Goal: Transaction & Acquisition: Obtain resource

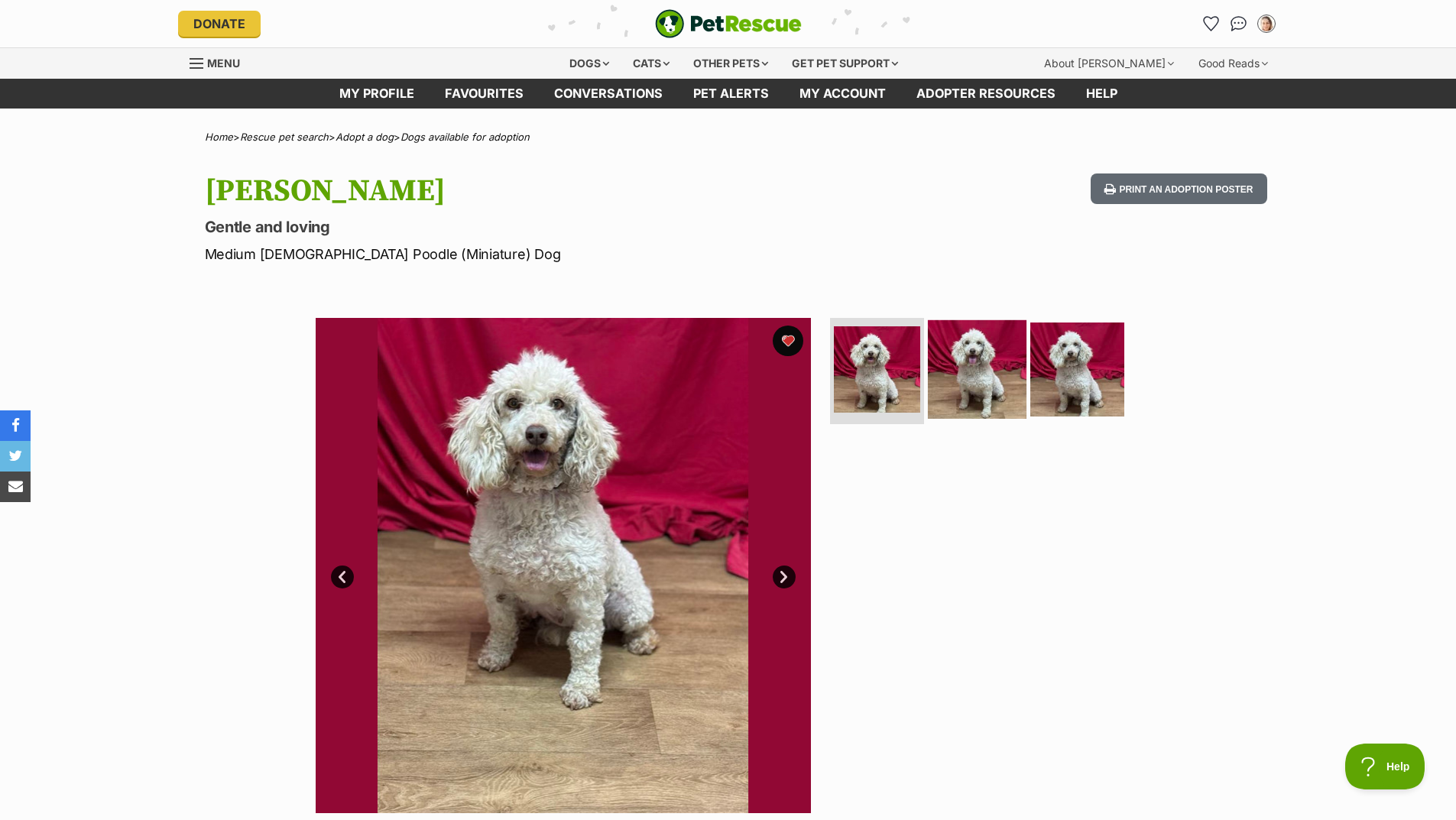
click at [989, 368] on img at bounding box center [977, 368] width 99 height 99
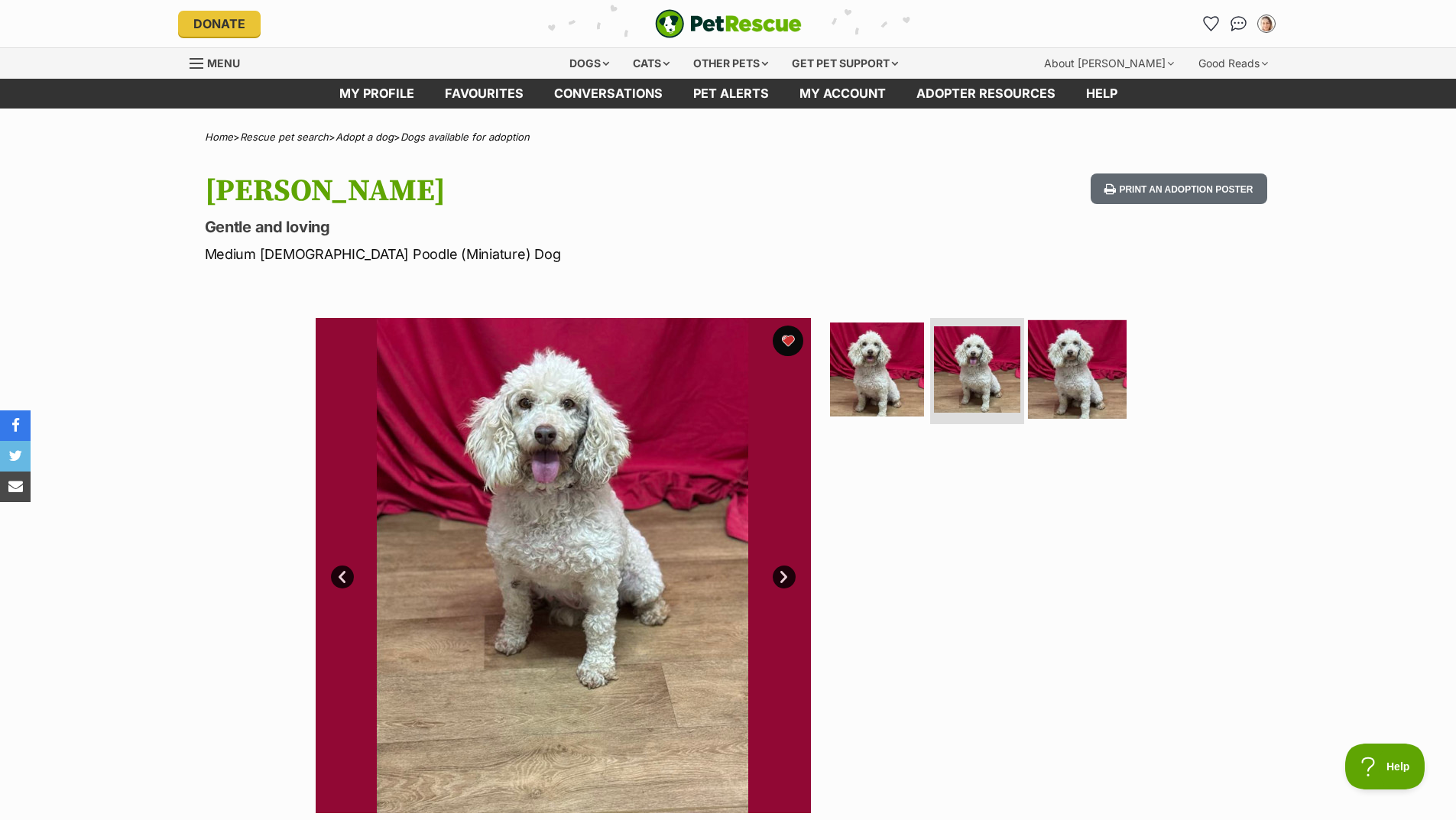
click at [1075, 377] on img at bounding box center [1077, 368] width 99 height 99
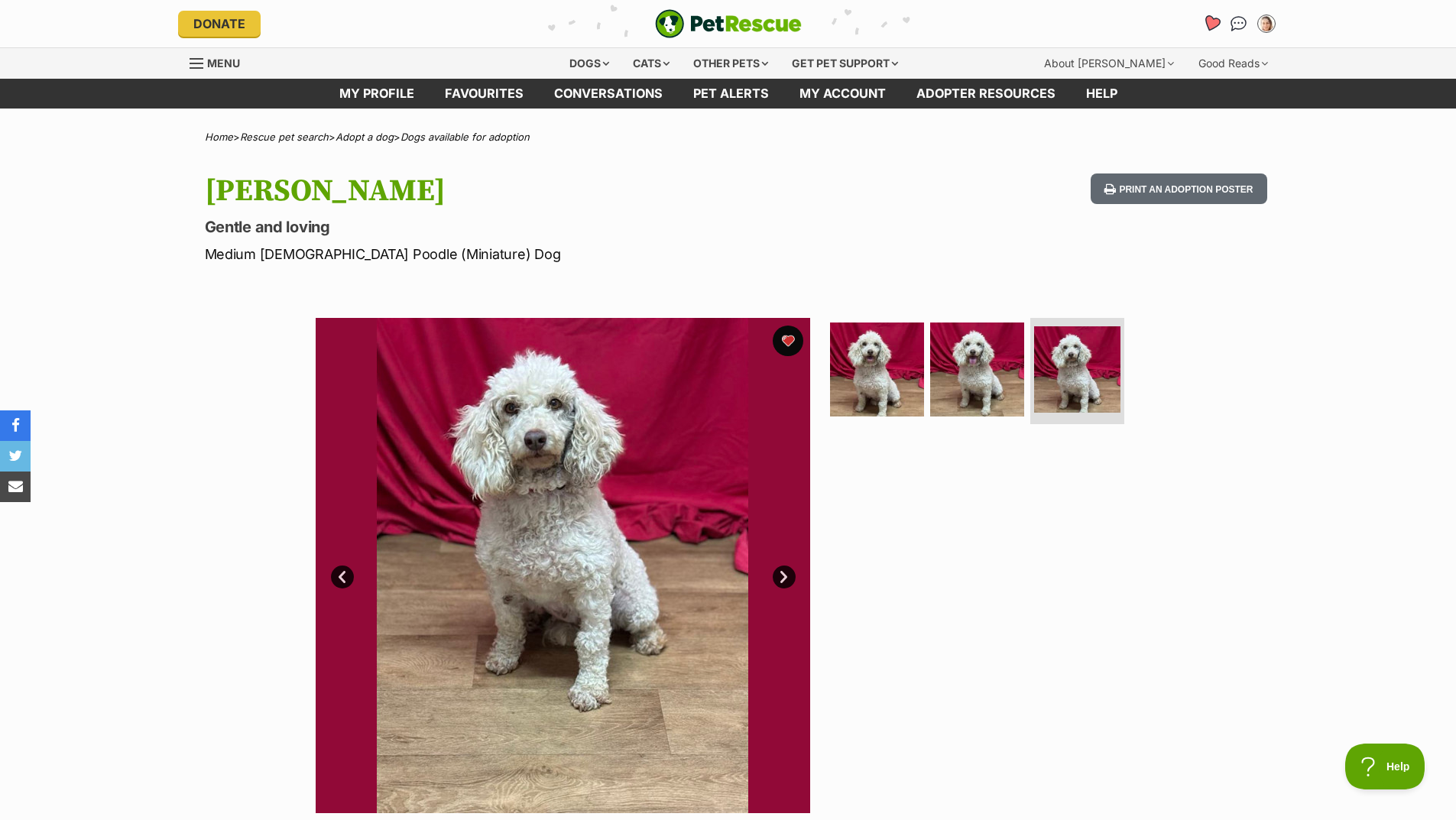
click at [1214, 22] on icon "Favourites" at bounding box center [1210, 23] width 18 height 18
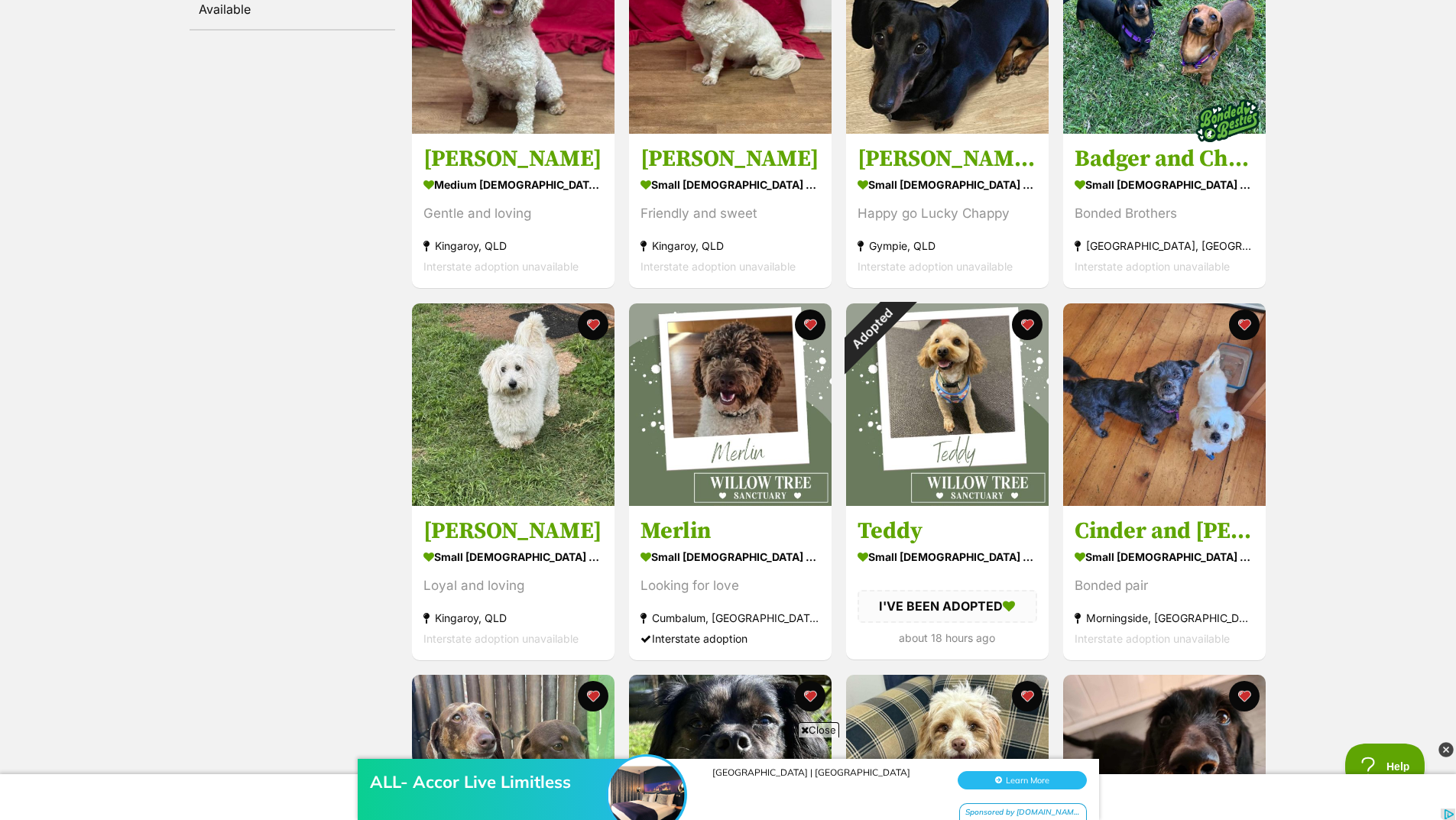
scroll to position [382, 0]
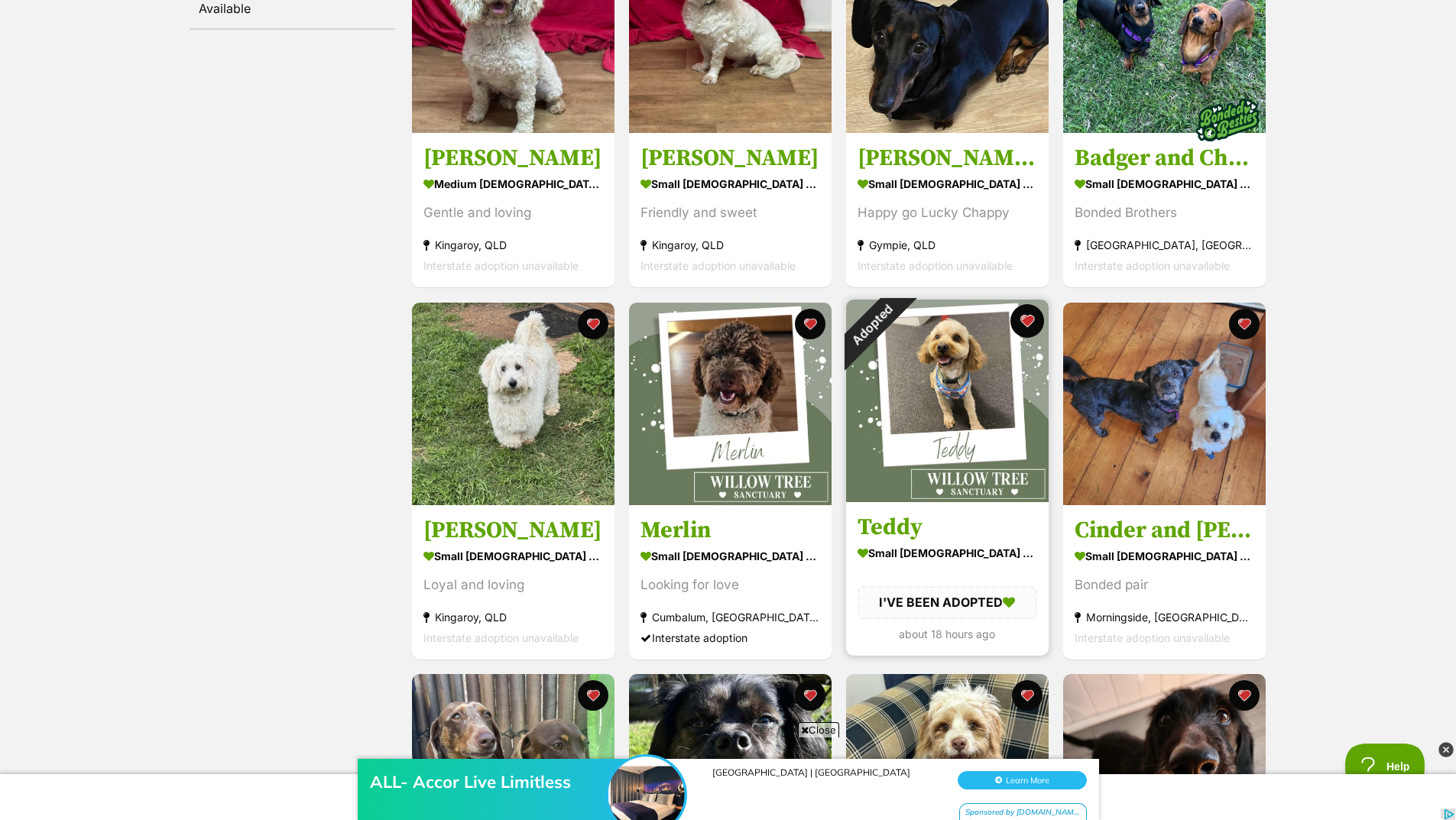
click at [1026, 320] on button "favourite" at bounding box center [1027, 320] width 33 height 33
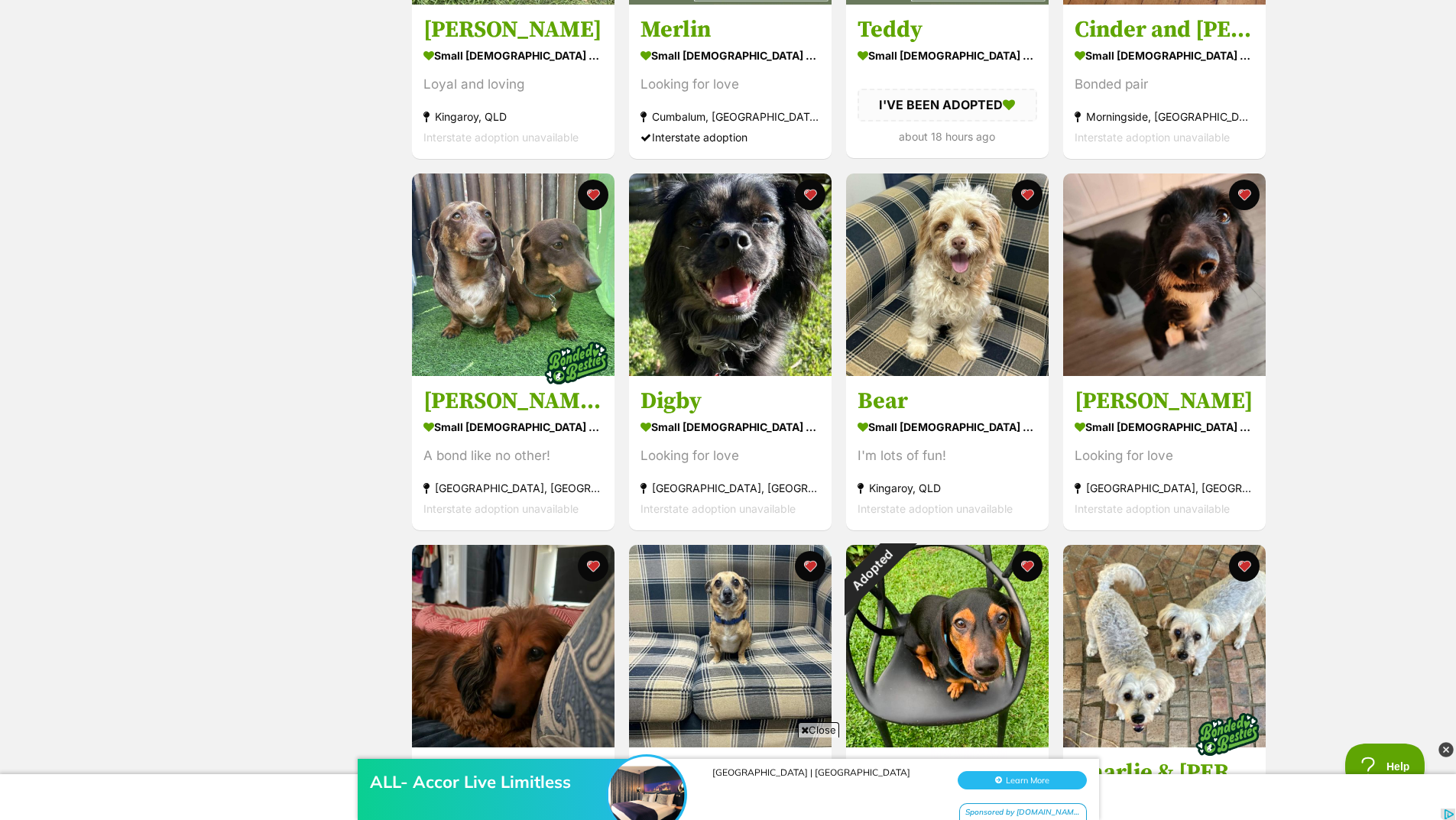
scroll to position [994, 0]
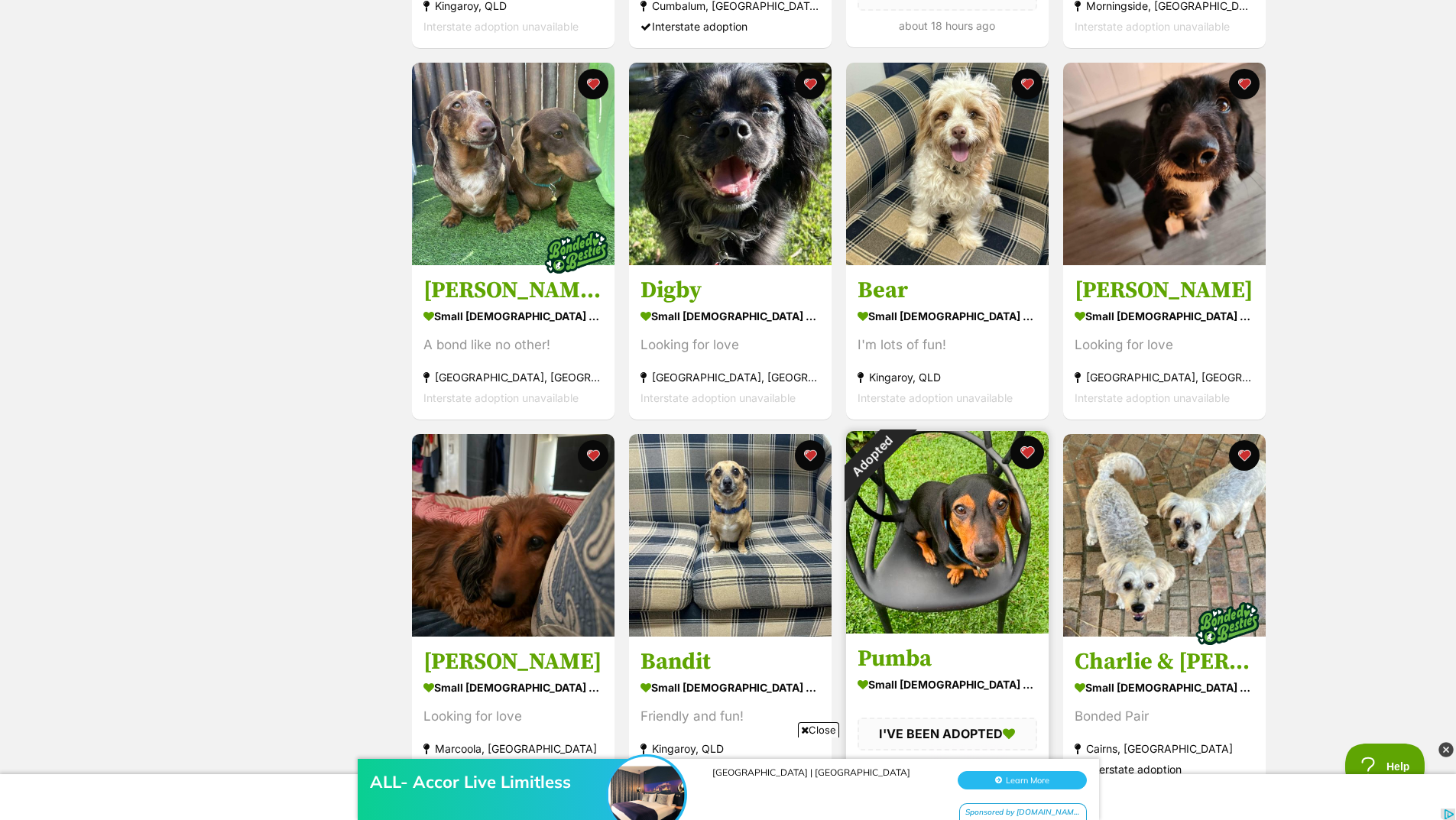
click at [1022, 456] on button "favourite" at bounding box center [1027, 452] width 33 height 33
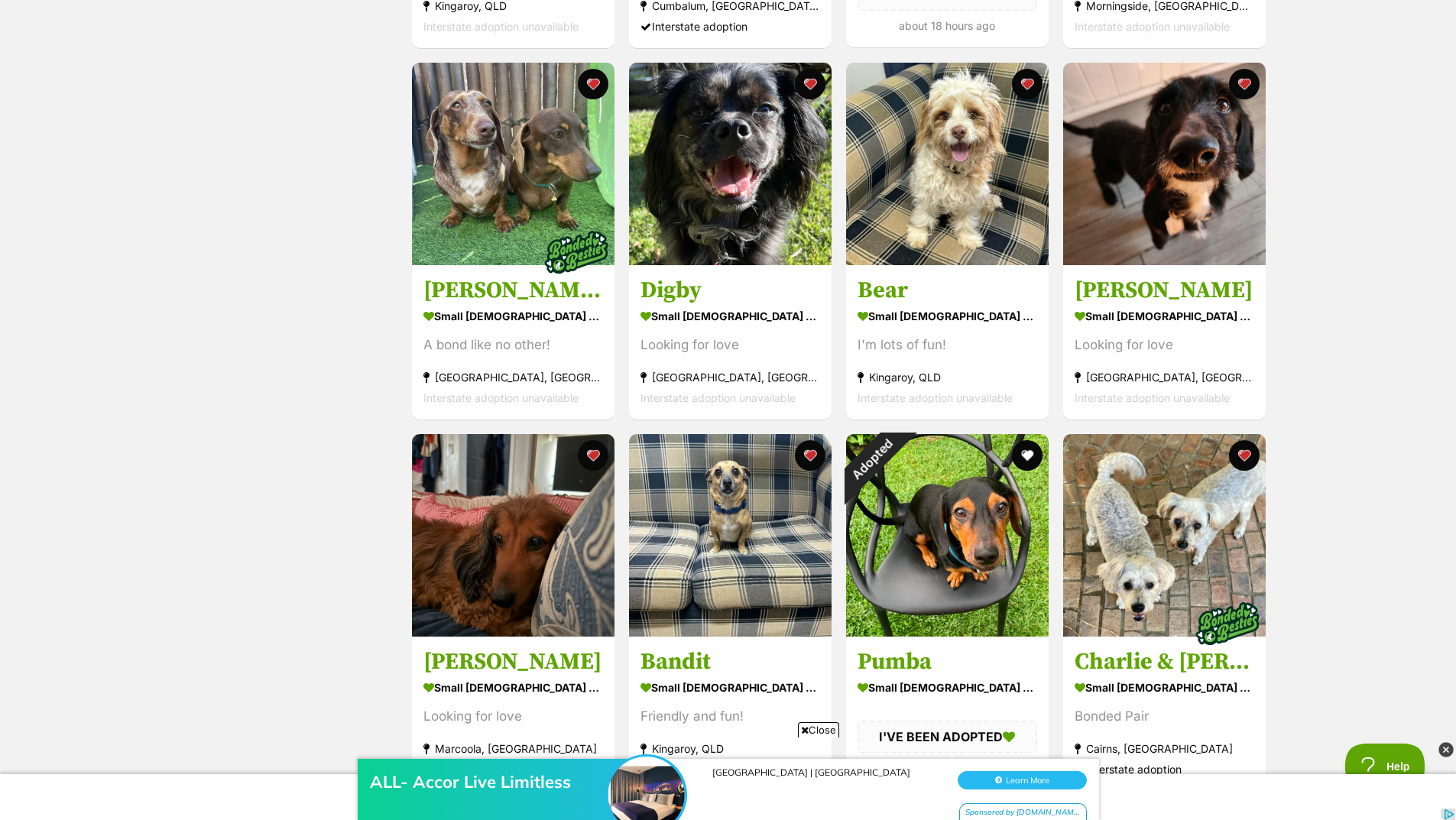
click at [254, 335] on div "Status All Remove filter Available" at bounding box center [292, 145] width 206 height 1655
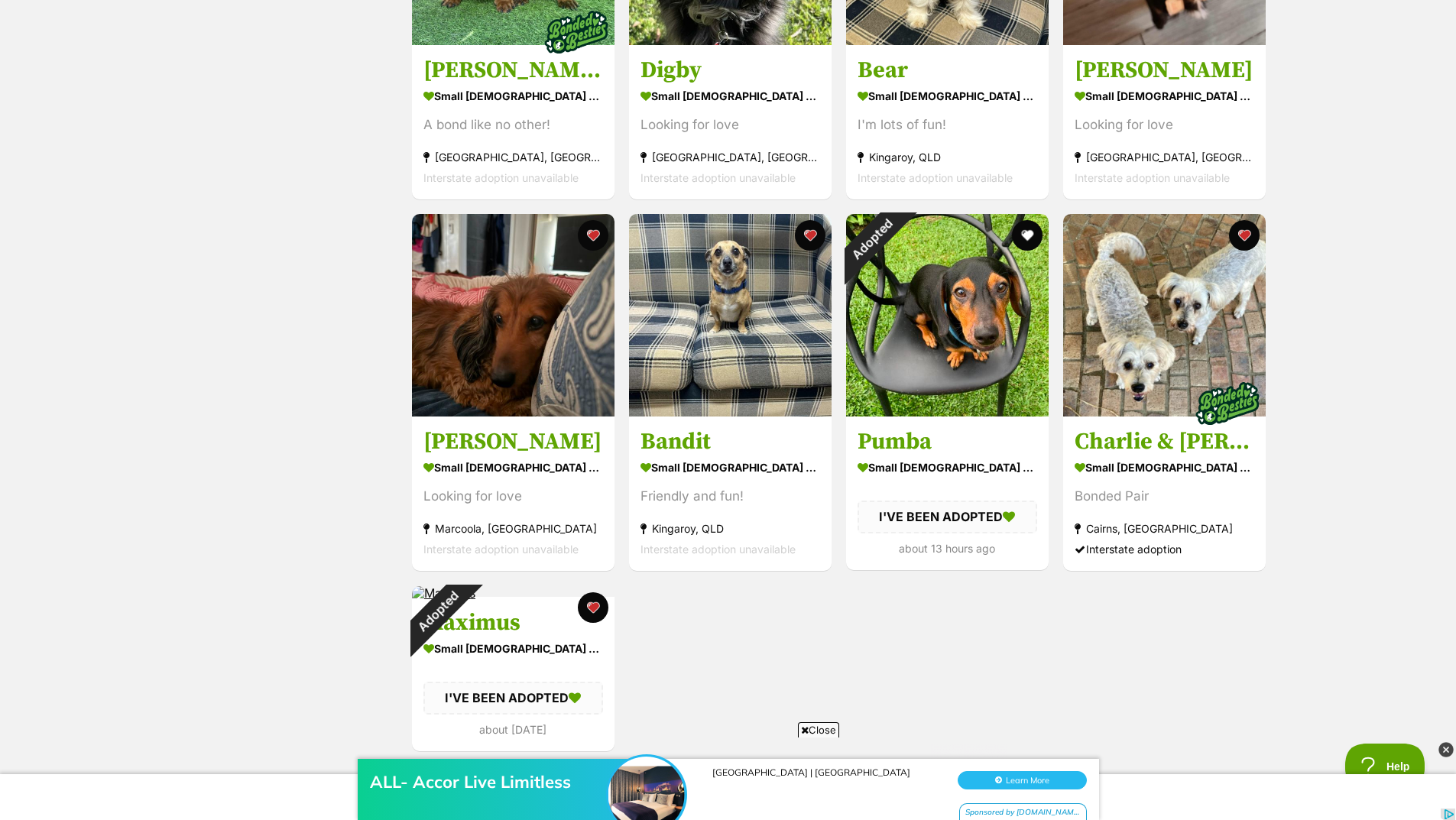
scroll to position [1223, 0]
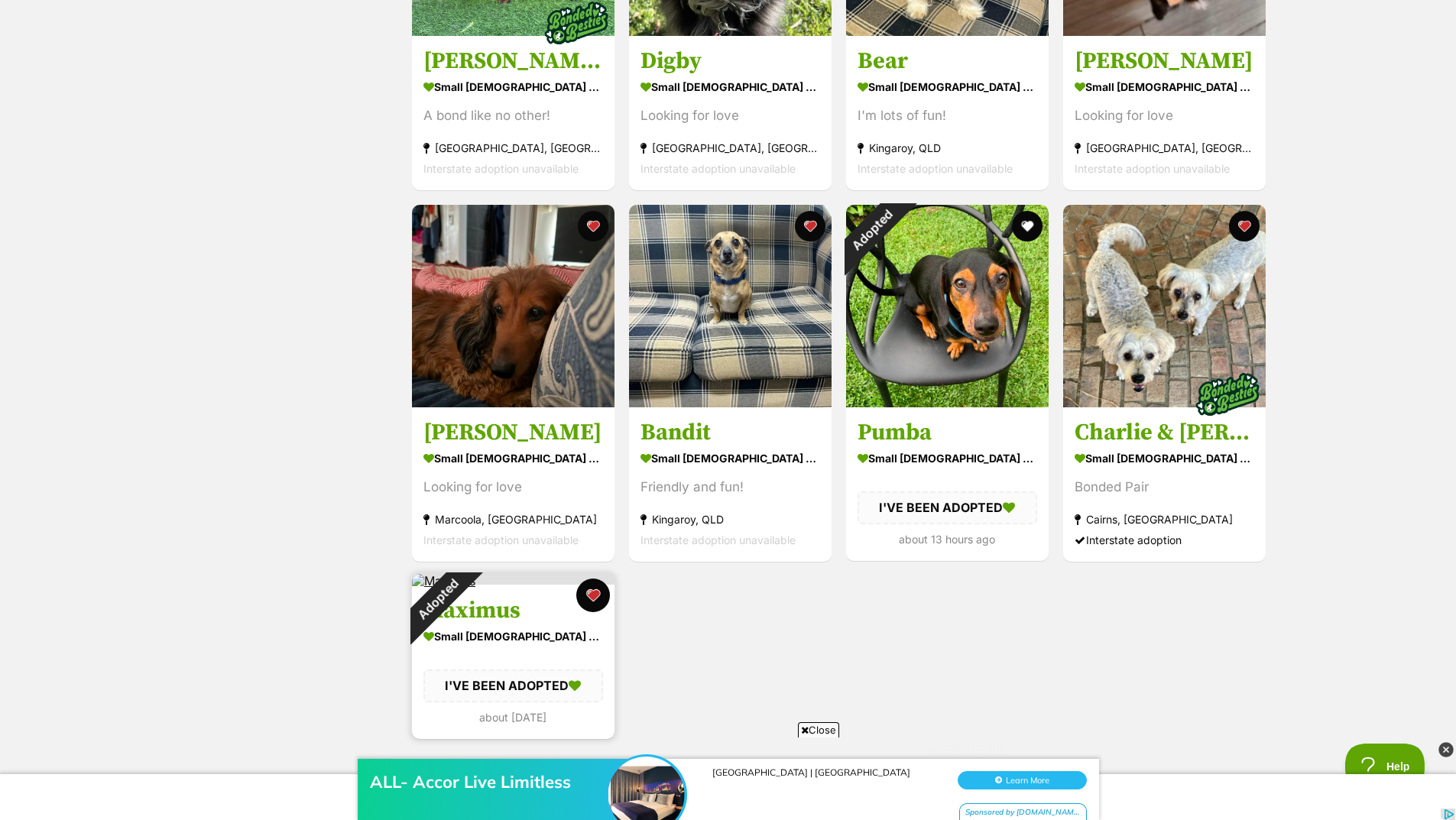
click at [587, 596] on button "favourite" at bounding box center [593, 596] width 33 height 33
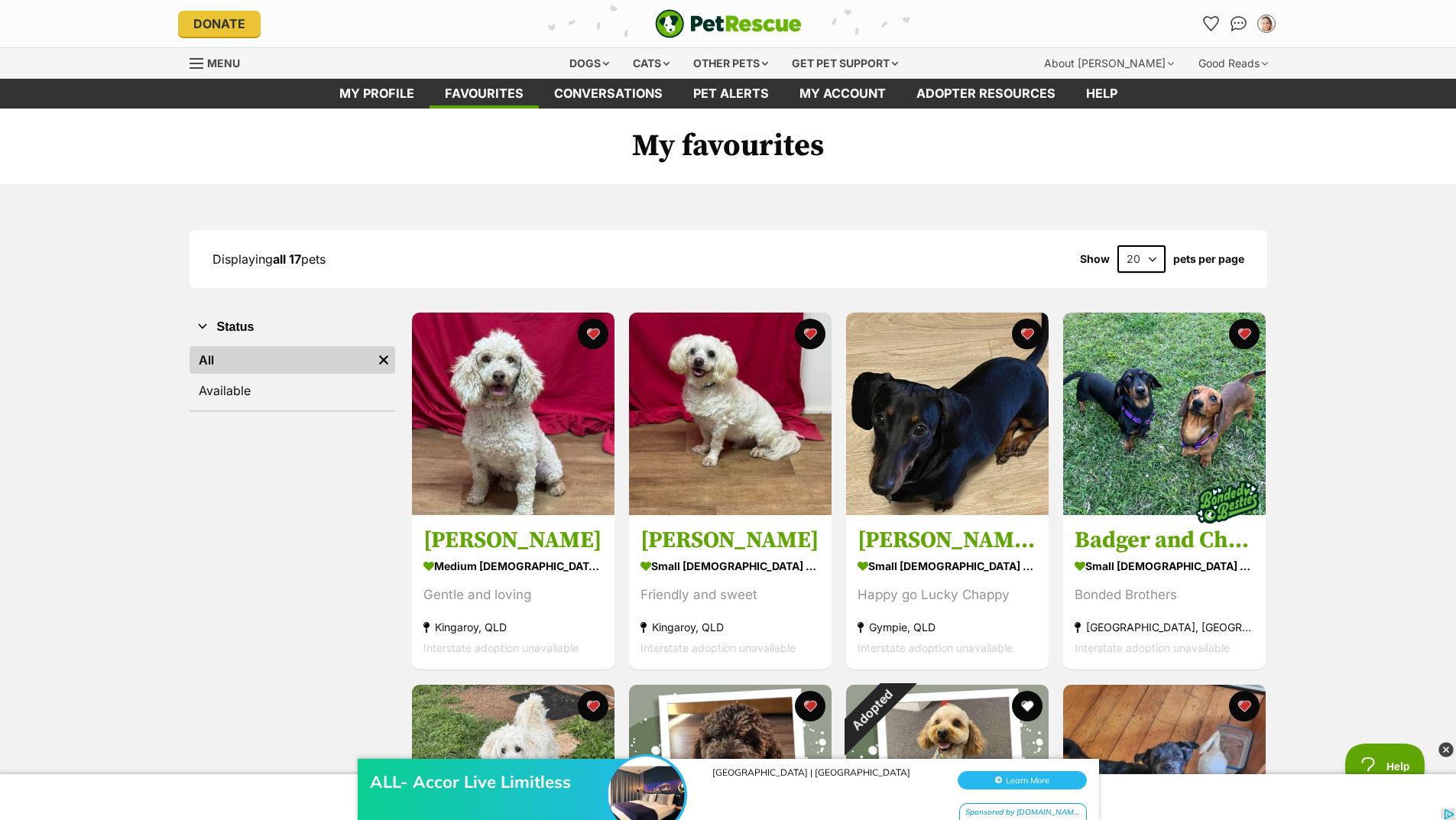
scroll to position [0, 0]
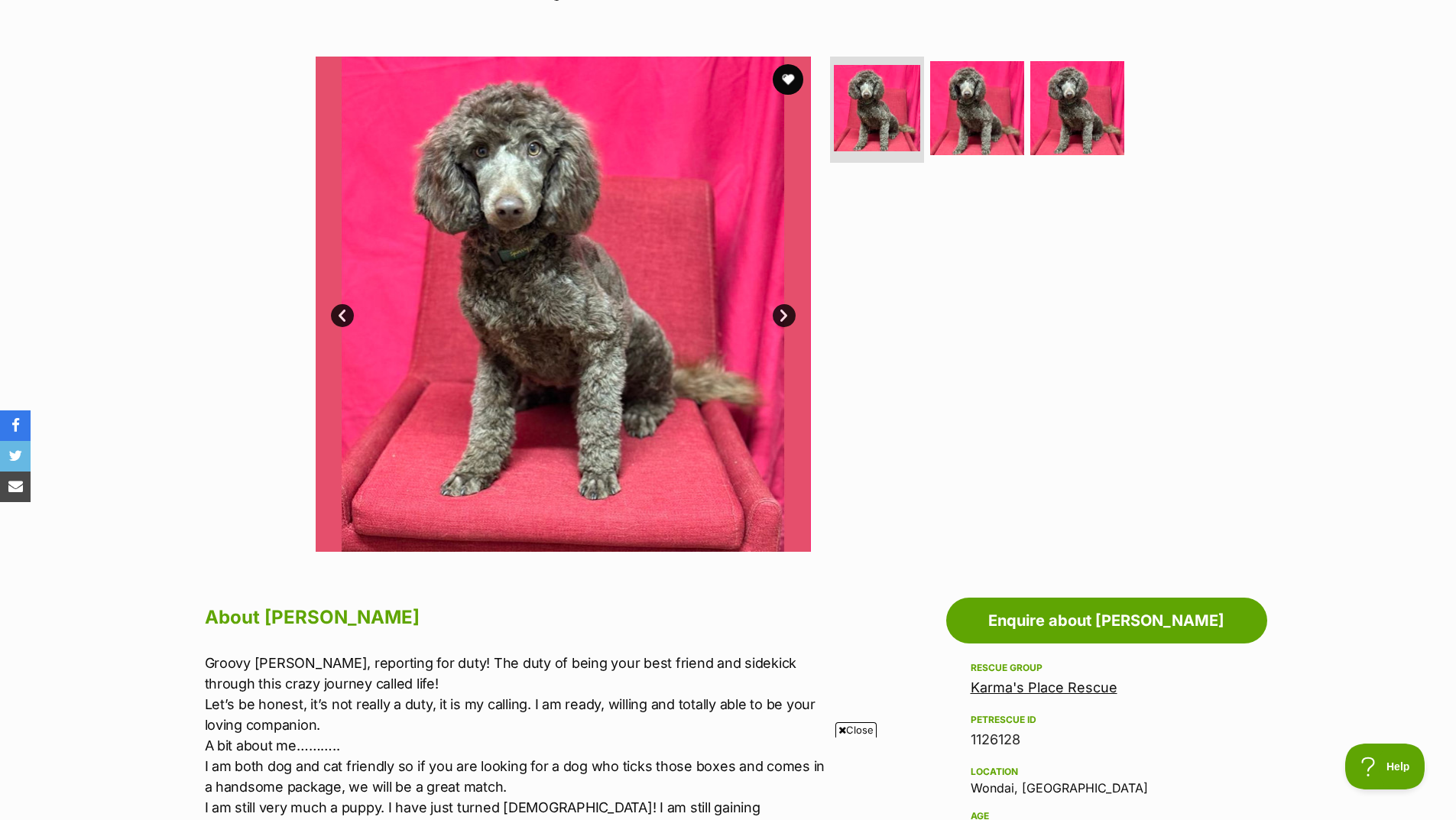
scroll to position [229, 0]
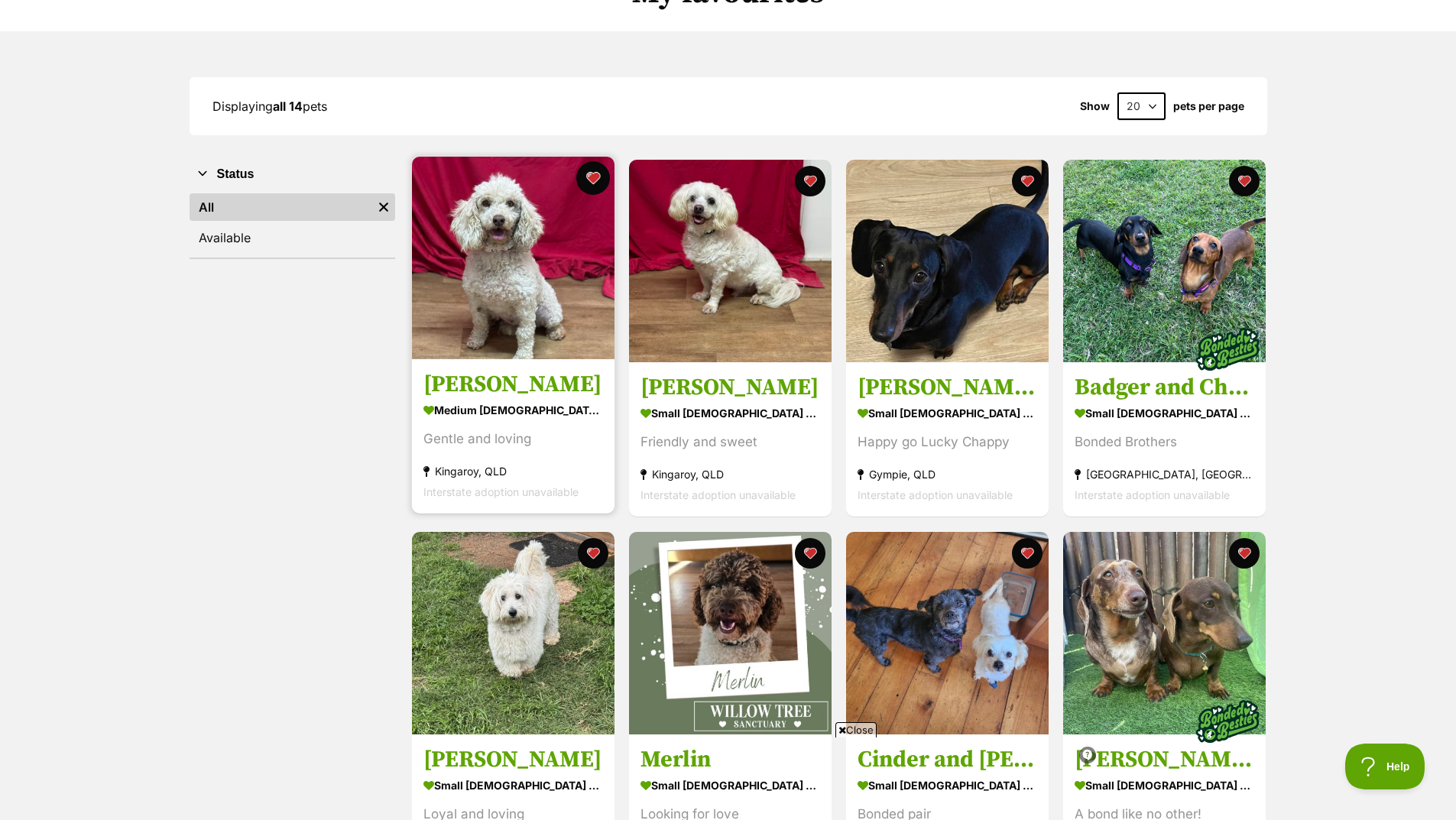
click at [594, 178] on button "favourite" at bounding box center [593, 178] width 33 height 33
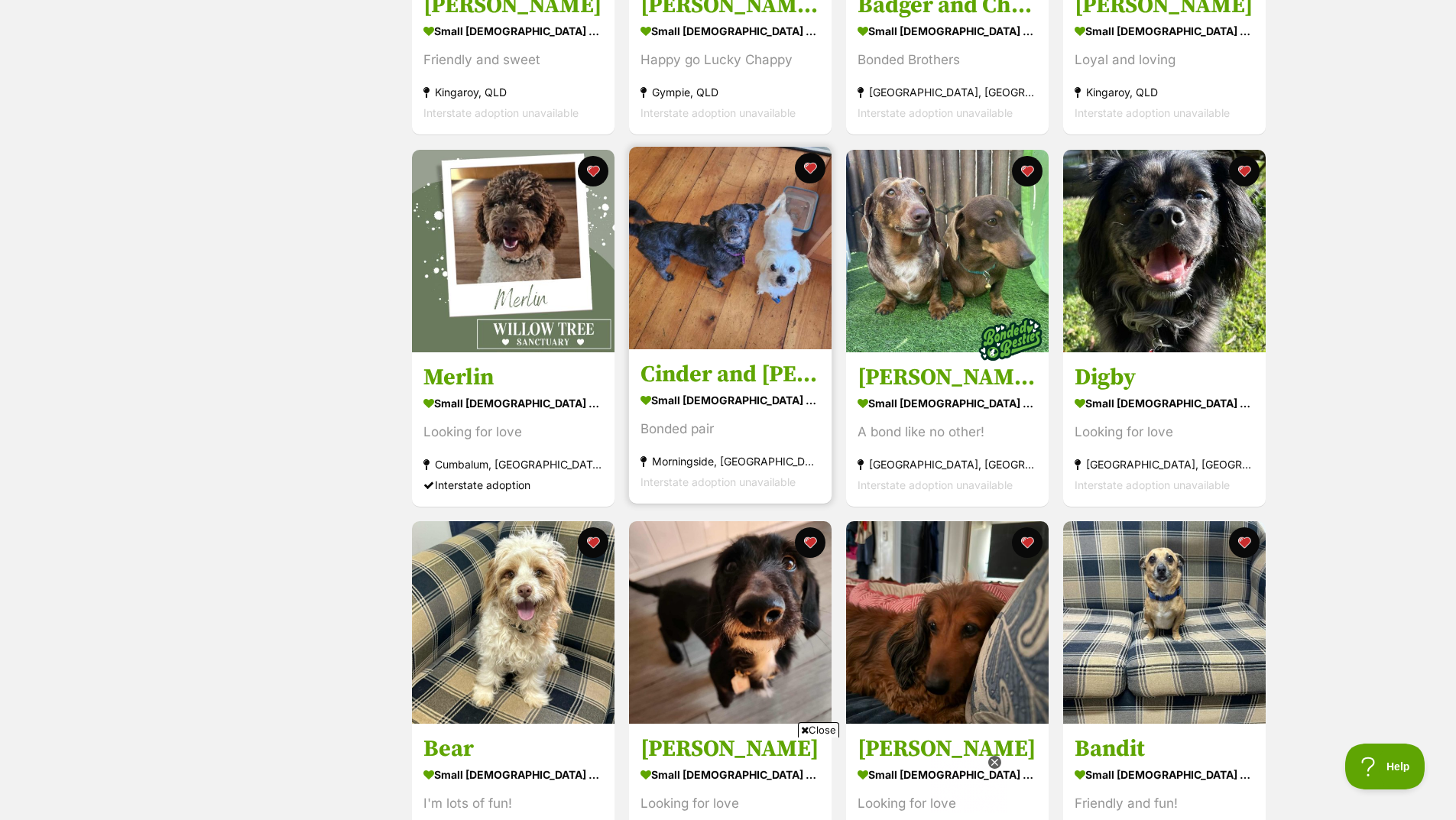
click at [745, 303] on img at bounding box center [729, 247] width 202 height 202
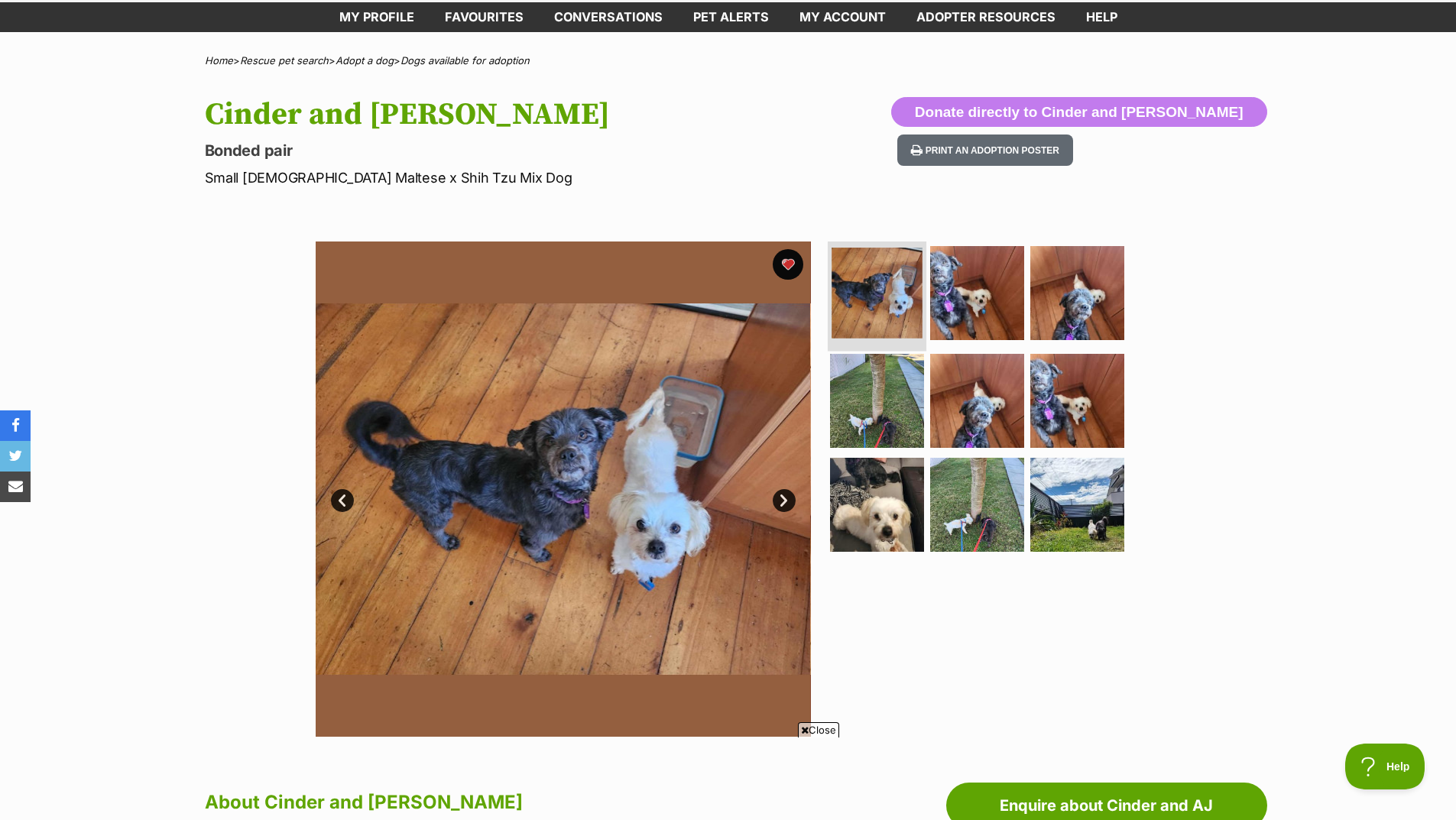
click at [881, 306] on img at bounding box center [877, 293] width 91 height 91
click at [787, 502] on link "Next" at bounding box center [784, 500] width 23 height 23
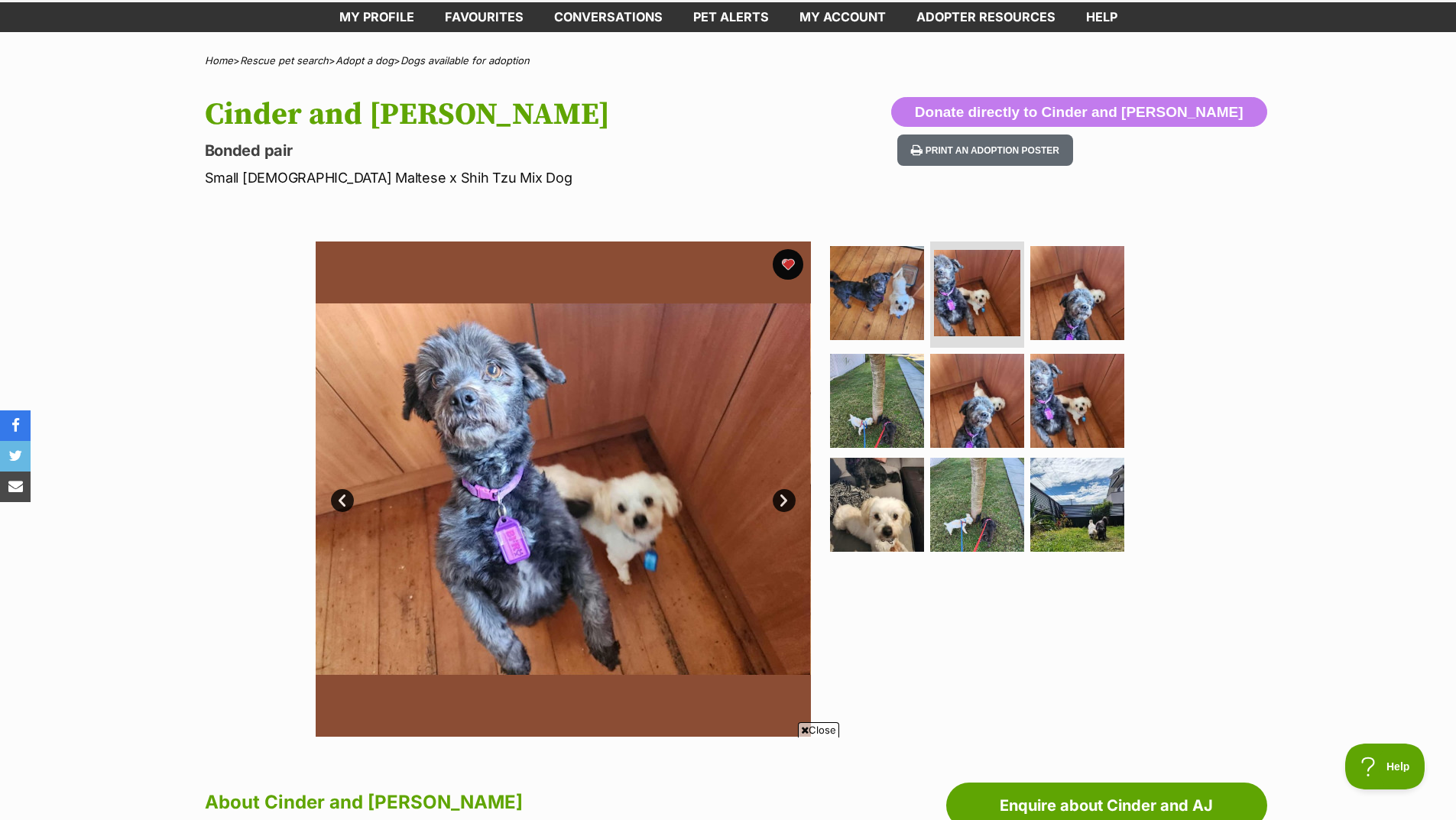
click at [787, 502] on link "Next" at bounding box center [784, 500] width 23 height 23
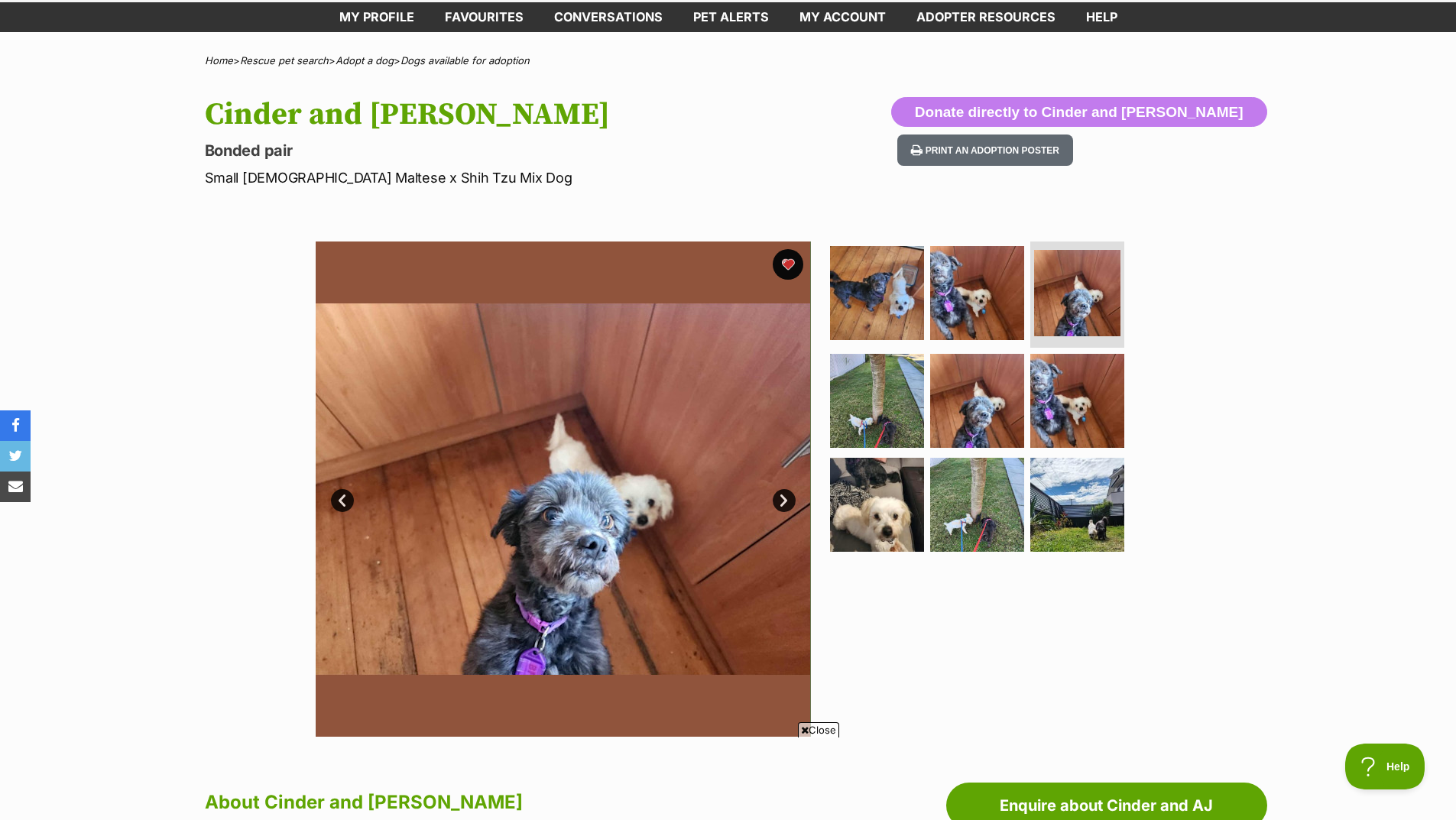
click at [787, 502] on link "Next" at bounding box center [784, 500] width 23 height 23
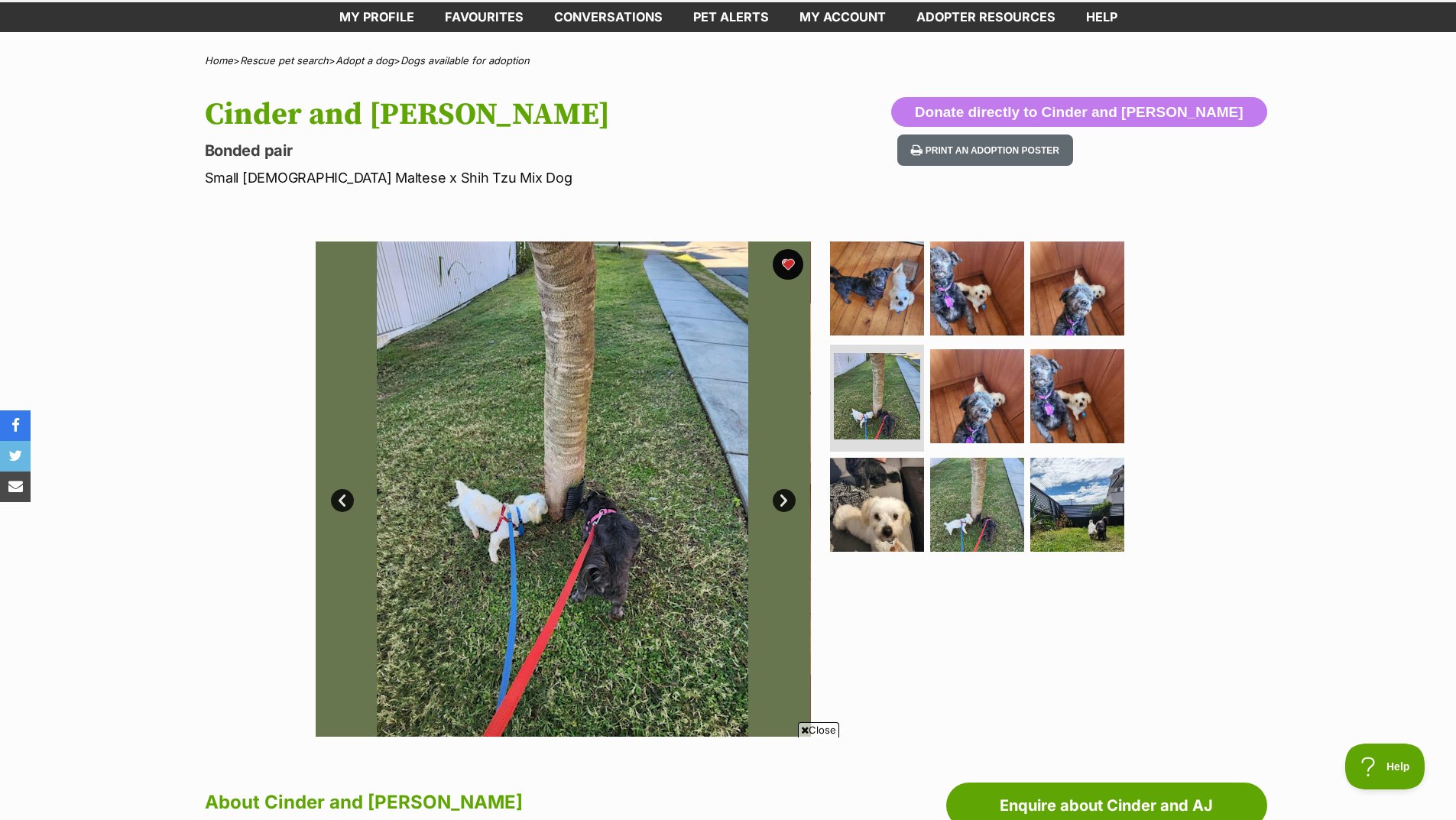
click at [787, 502] on link "Next" at bounding box center [784, 500] width 23 height 23
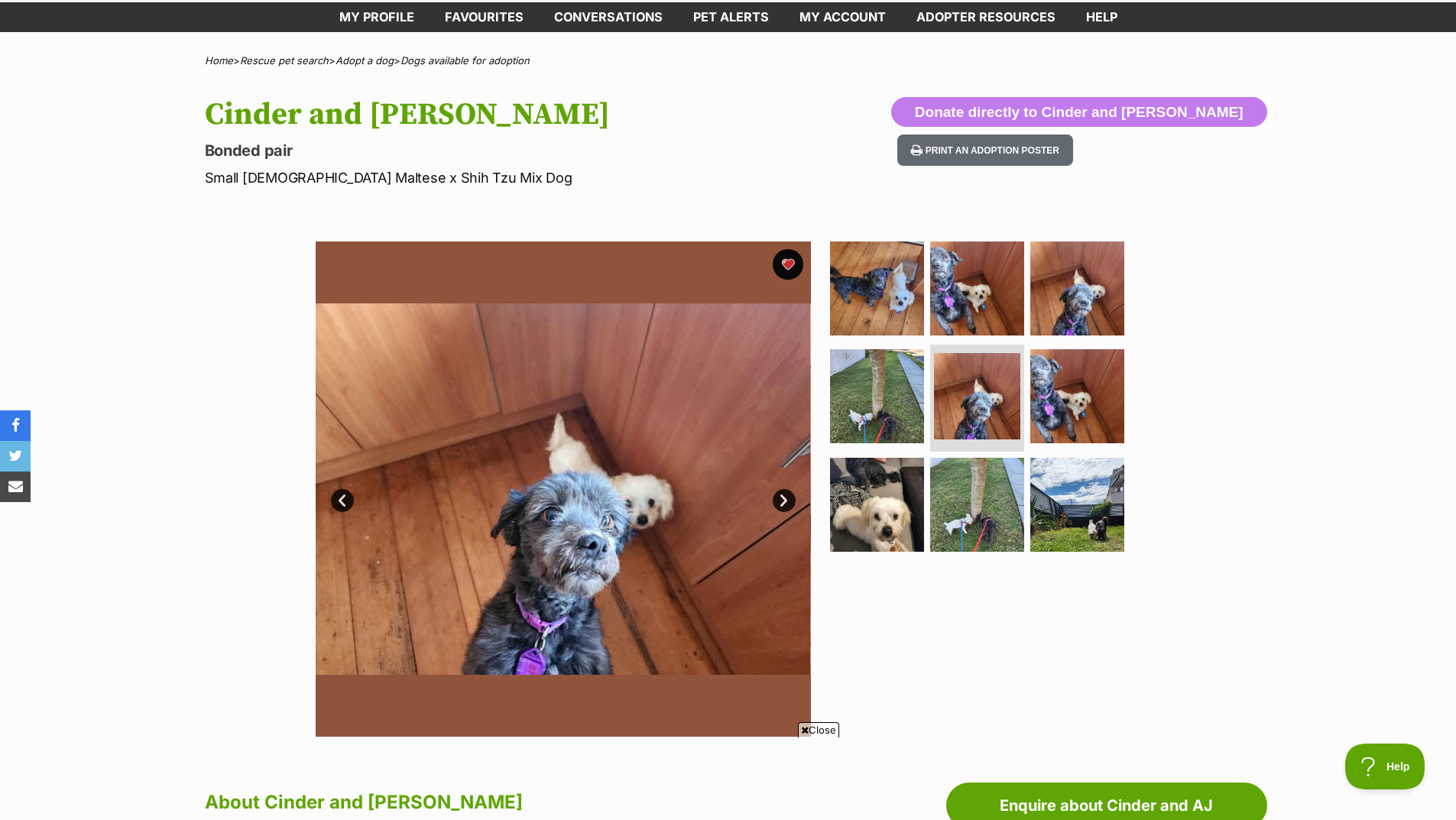
click at [787, 502] on link "Next" at bounding box center [784, 500] width 23 height 23
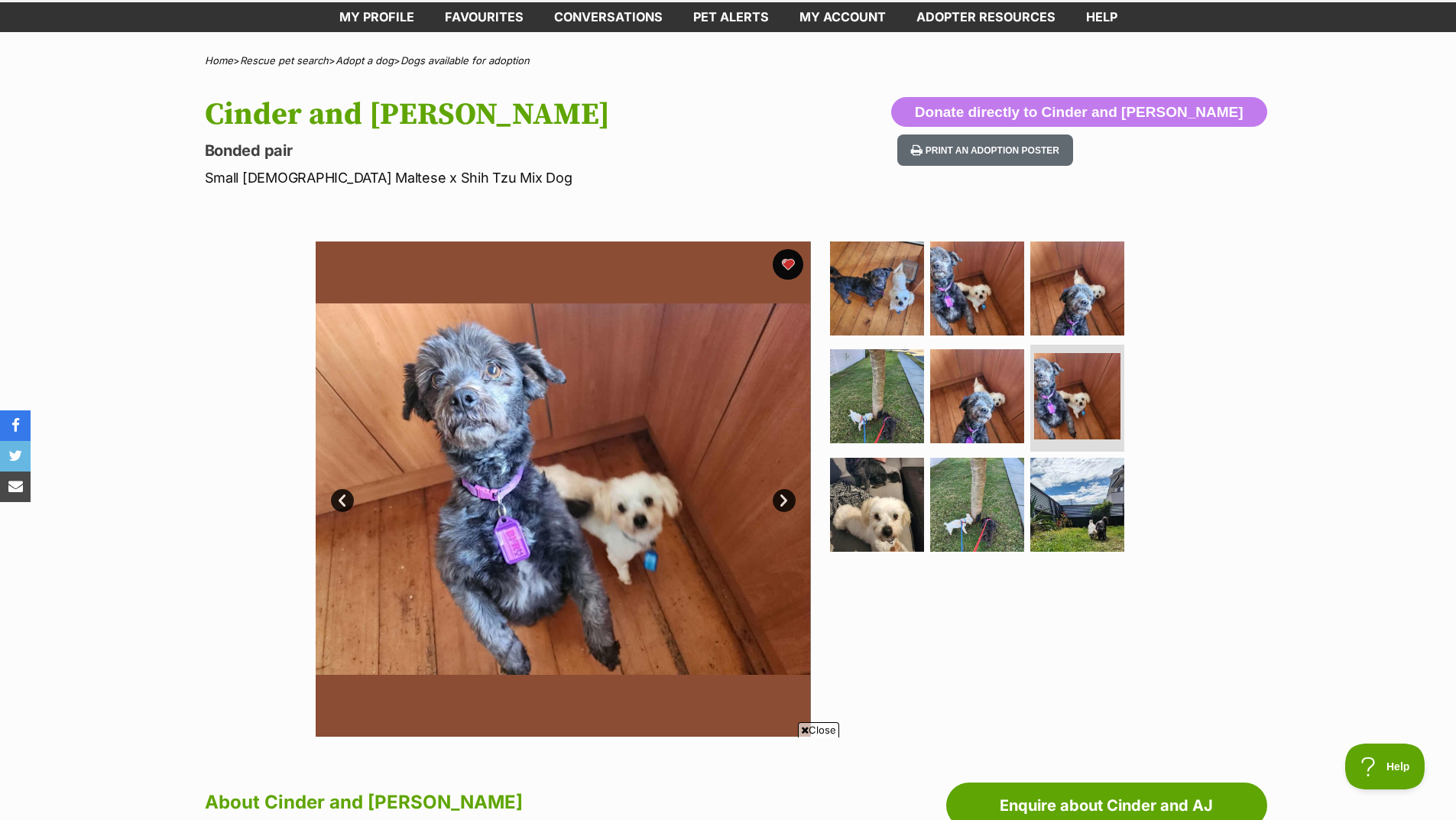
click at [787, 502] on link "Next" at bounding box center [784, 500] width 23 height 23
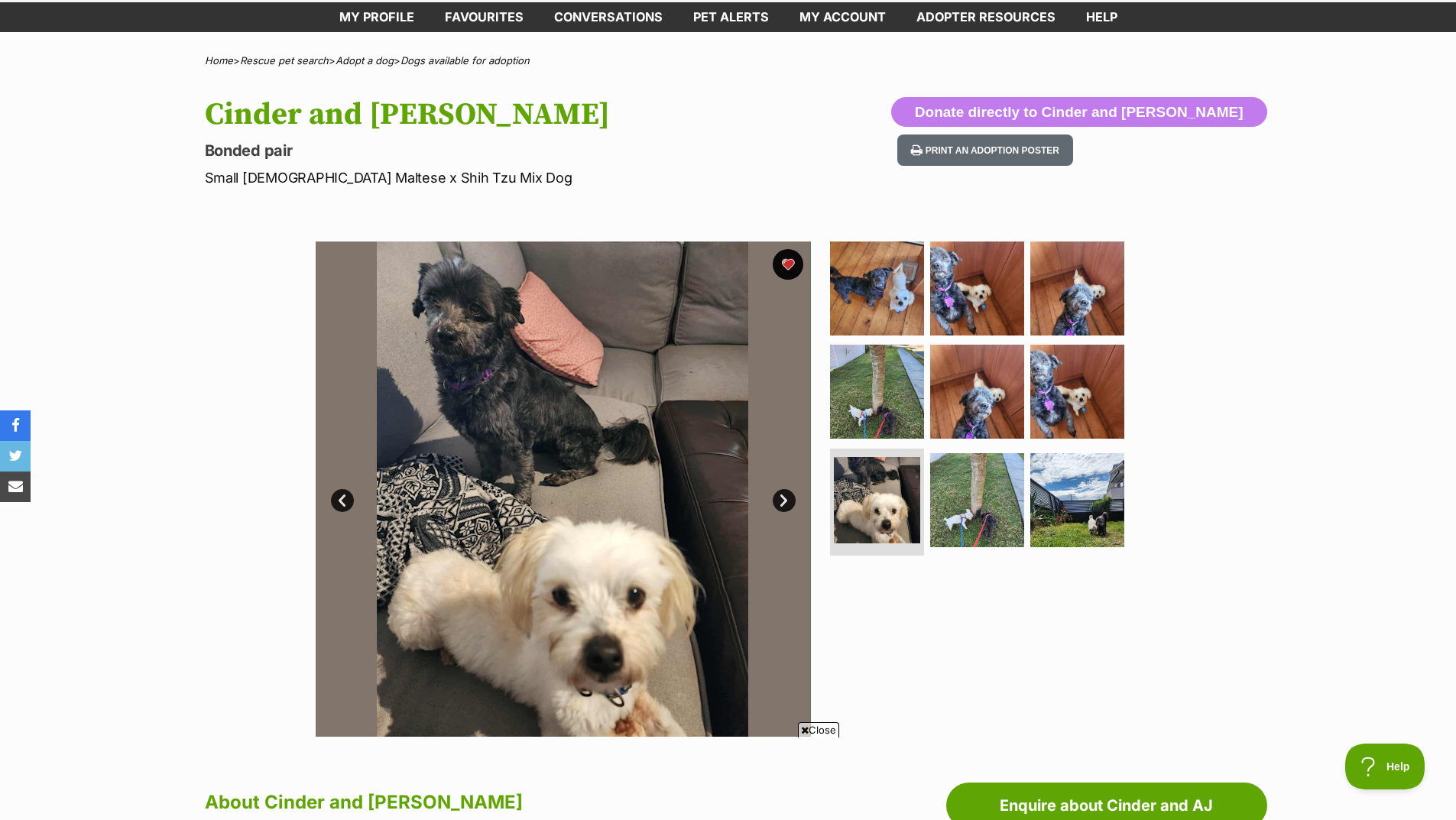
click at [787, 502] on link "Next" at bounding box center [784, 500] width 23 height 23
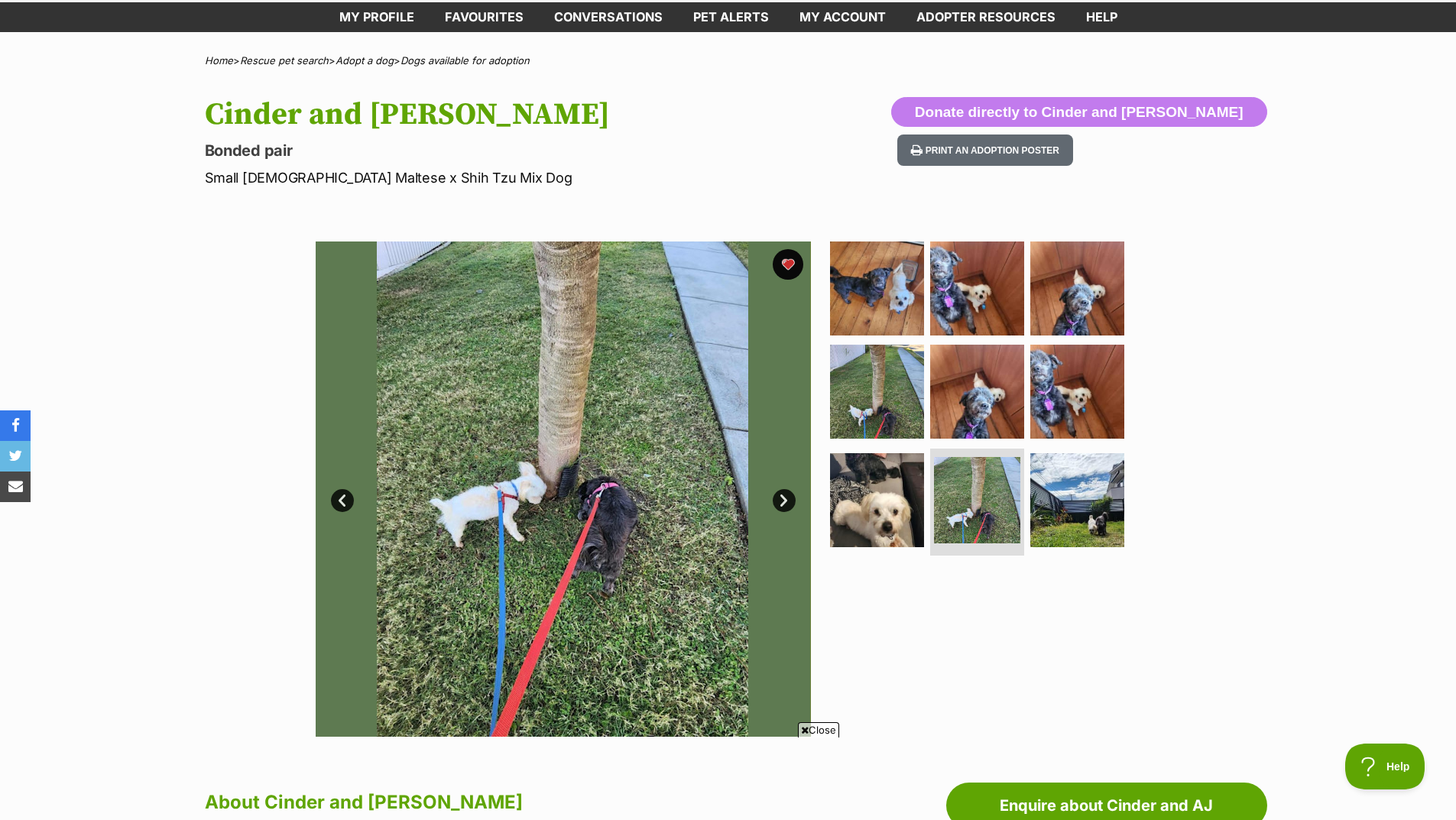
click at [787, 502] on link "Next" at bounding box center [784, 500] width 23 height 23
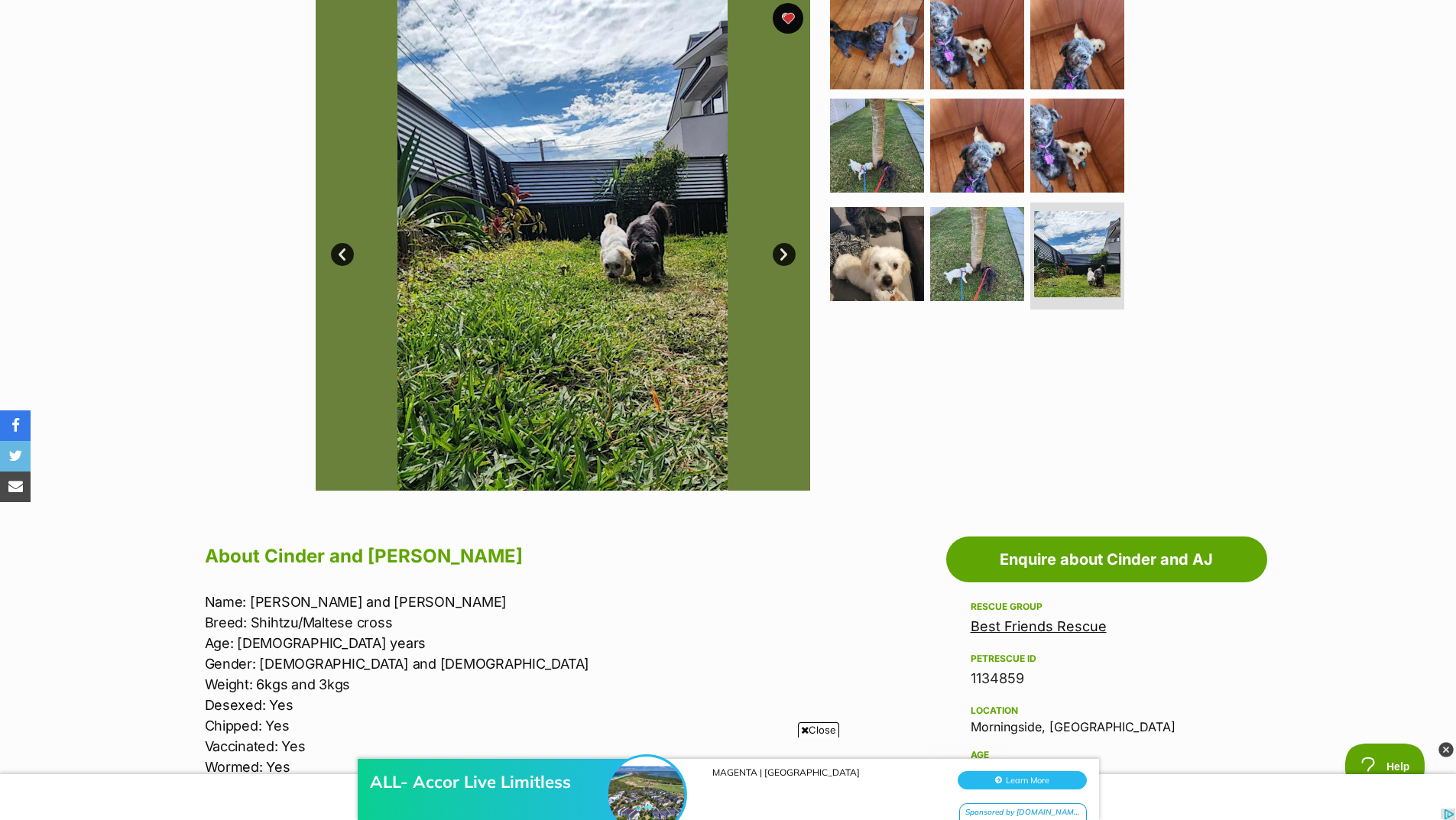
scroll to position [229, 0]
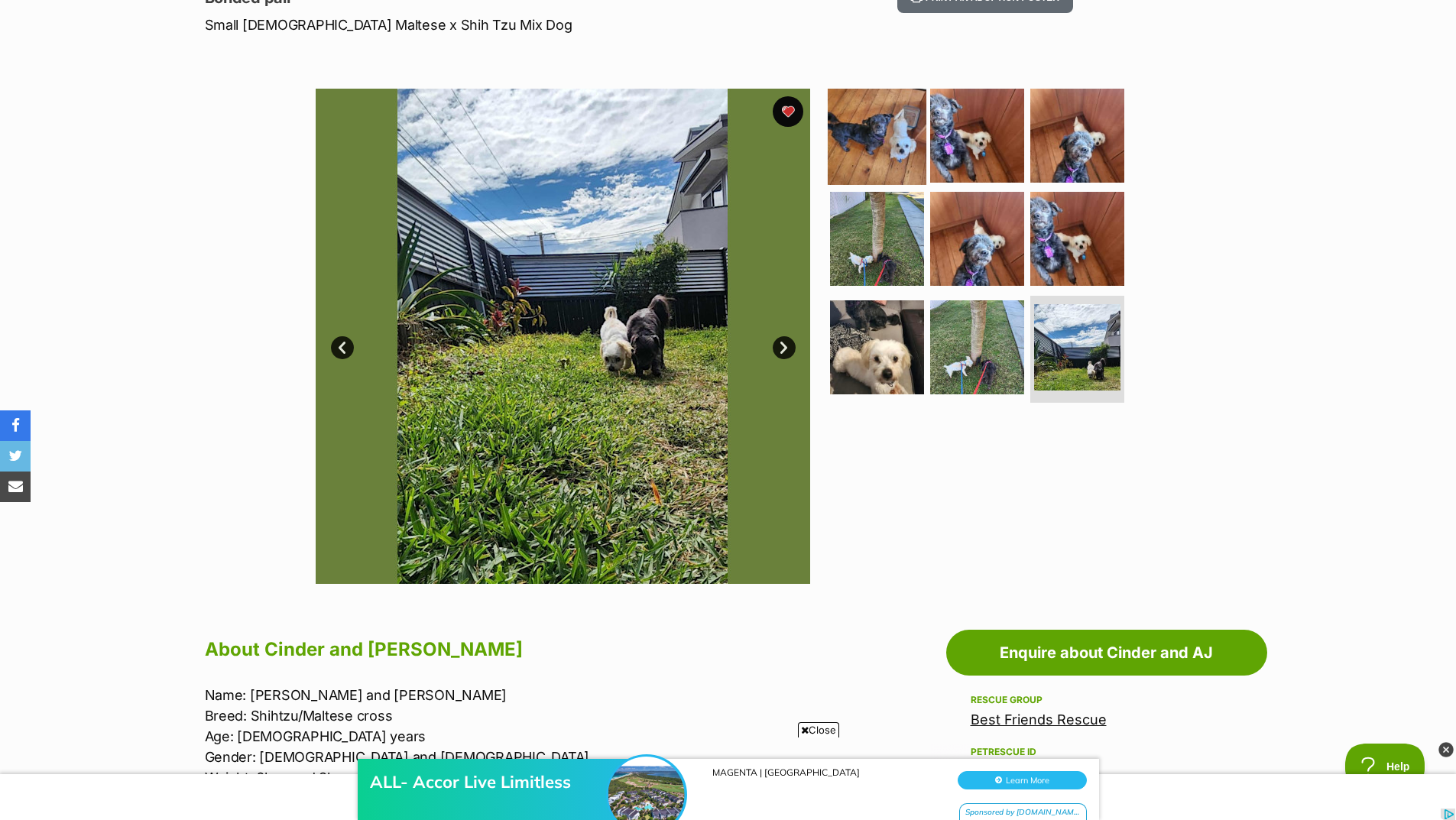
click at [885, 147] on img at bounding box center [876, 135] width 99 height 99
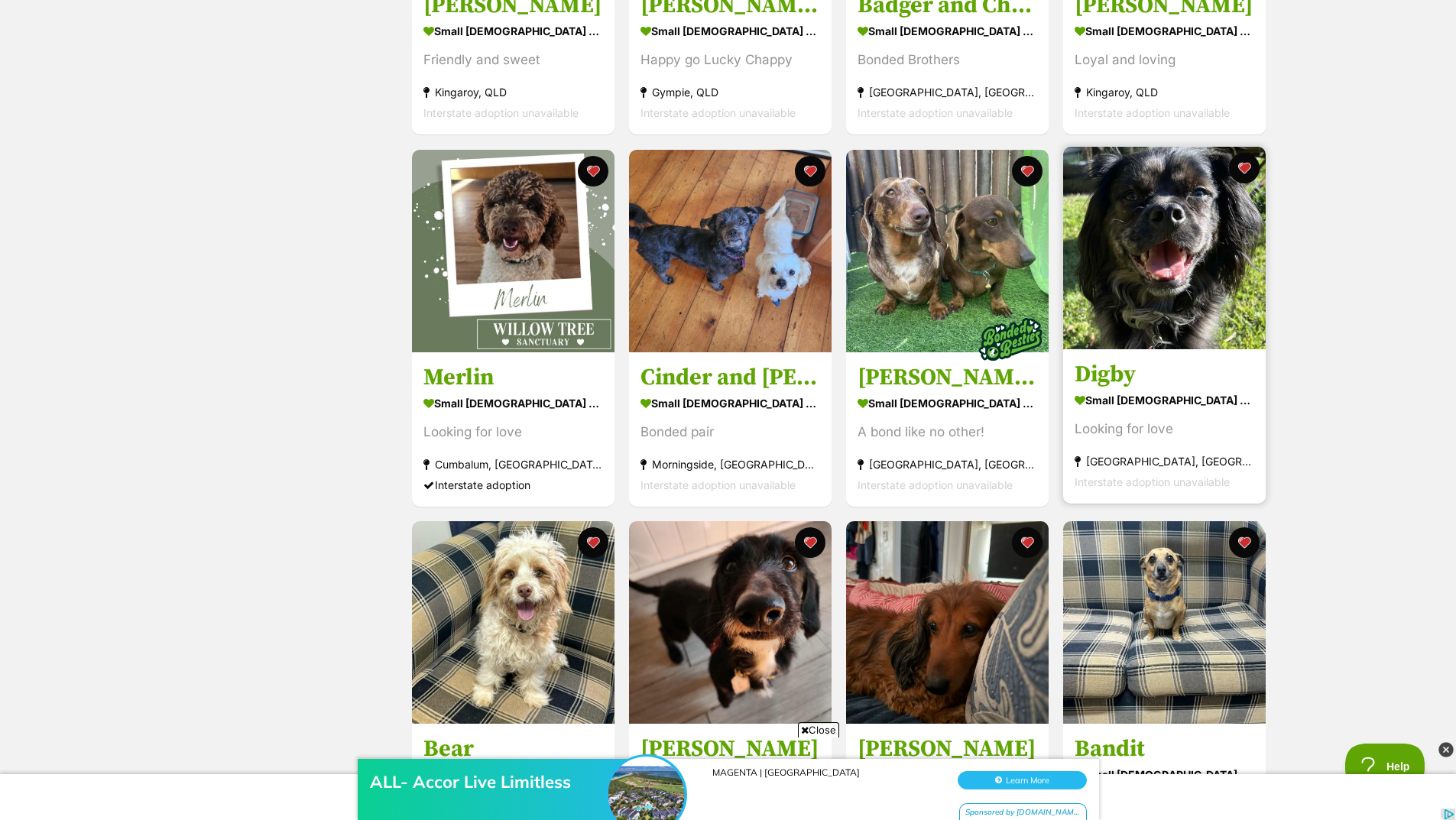
click at [1238, 279] on img at bounding box center [1163, 247] width 202 height 202
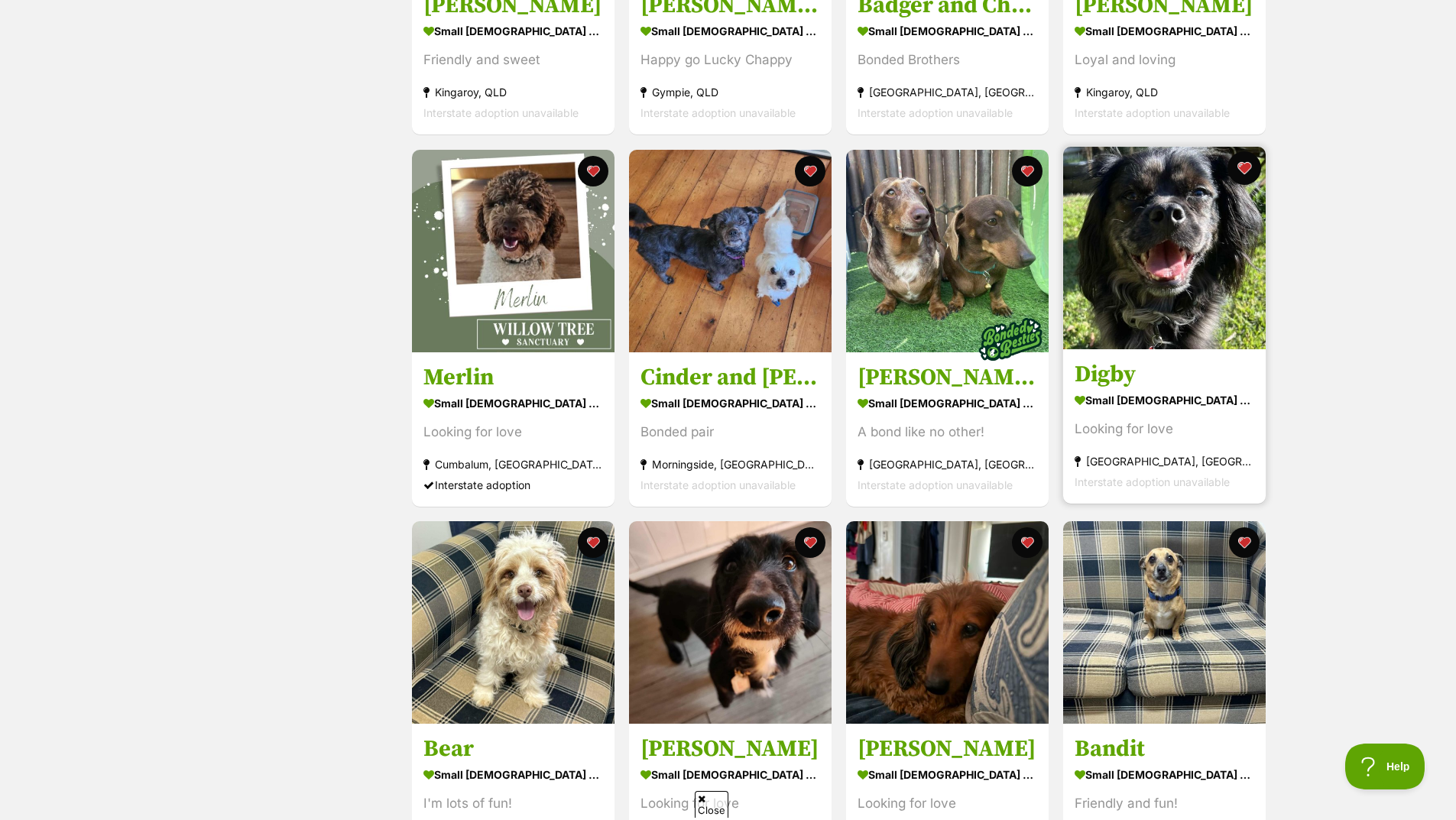
click at [1241, 173] on button "favourite" at bounding box center [1244, 168] width 33 height 33
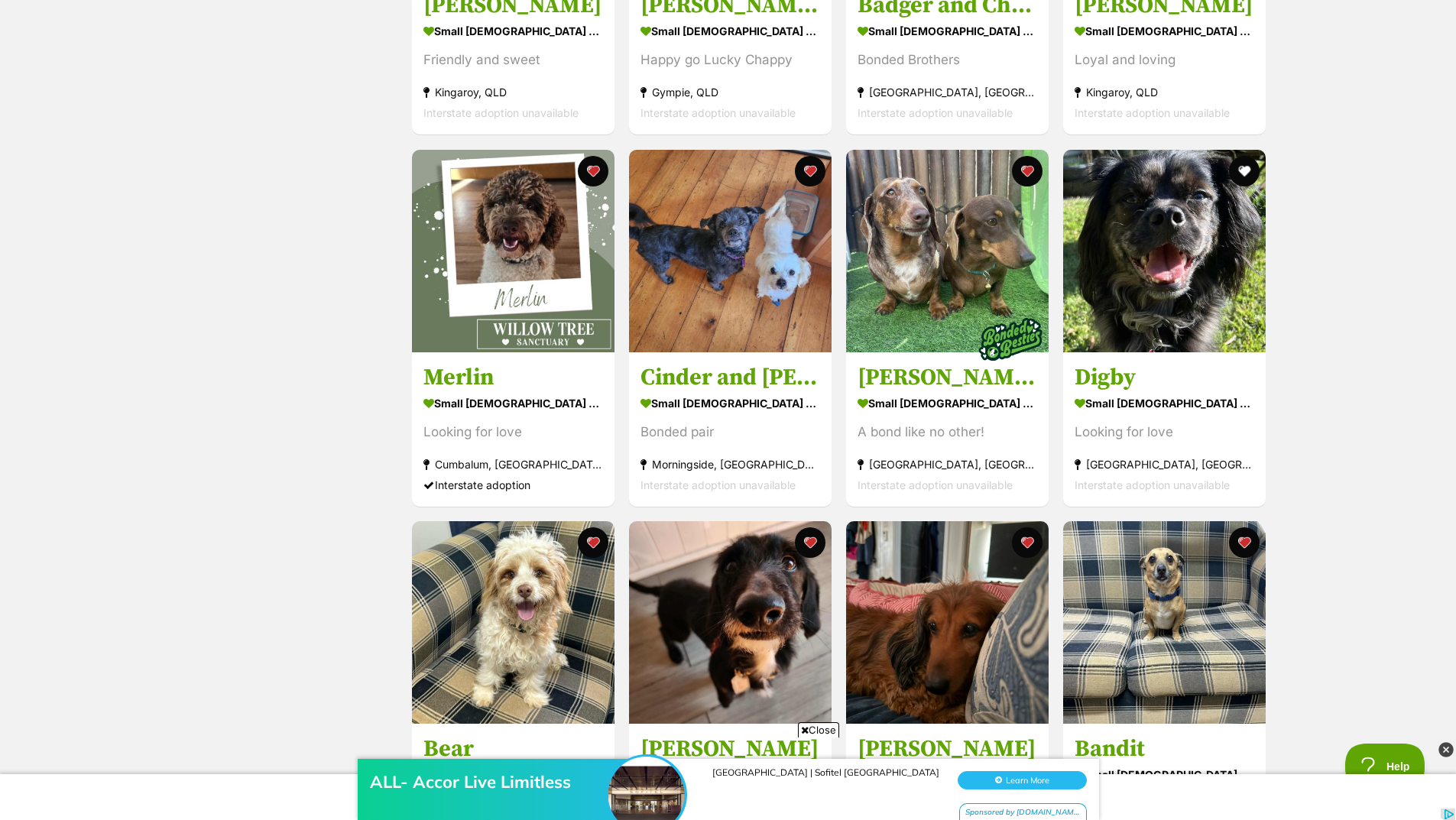
click at [1319, 308] on div "Displaying all 13 pets Show 20 40 60 pets per page Visit PetRescue TV (external…" at bounding box center [728, 474] width 1456 height 1649
click at [345, 343] on div "Status All Remove filter Available" at bounding box center [292, 513] width 206 height 1476
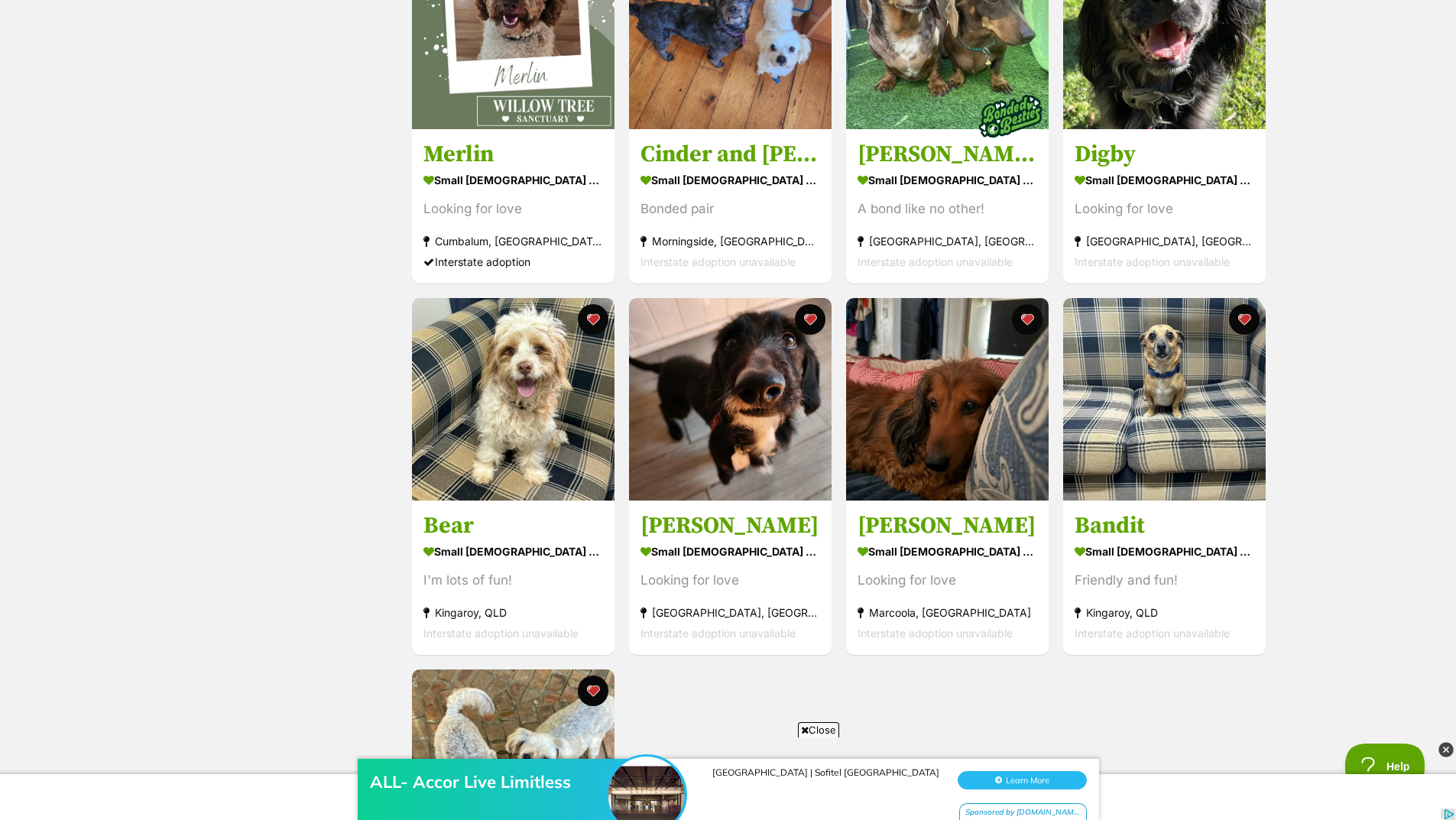
scroll to position [765, 0]
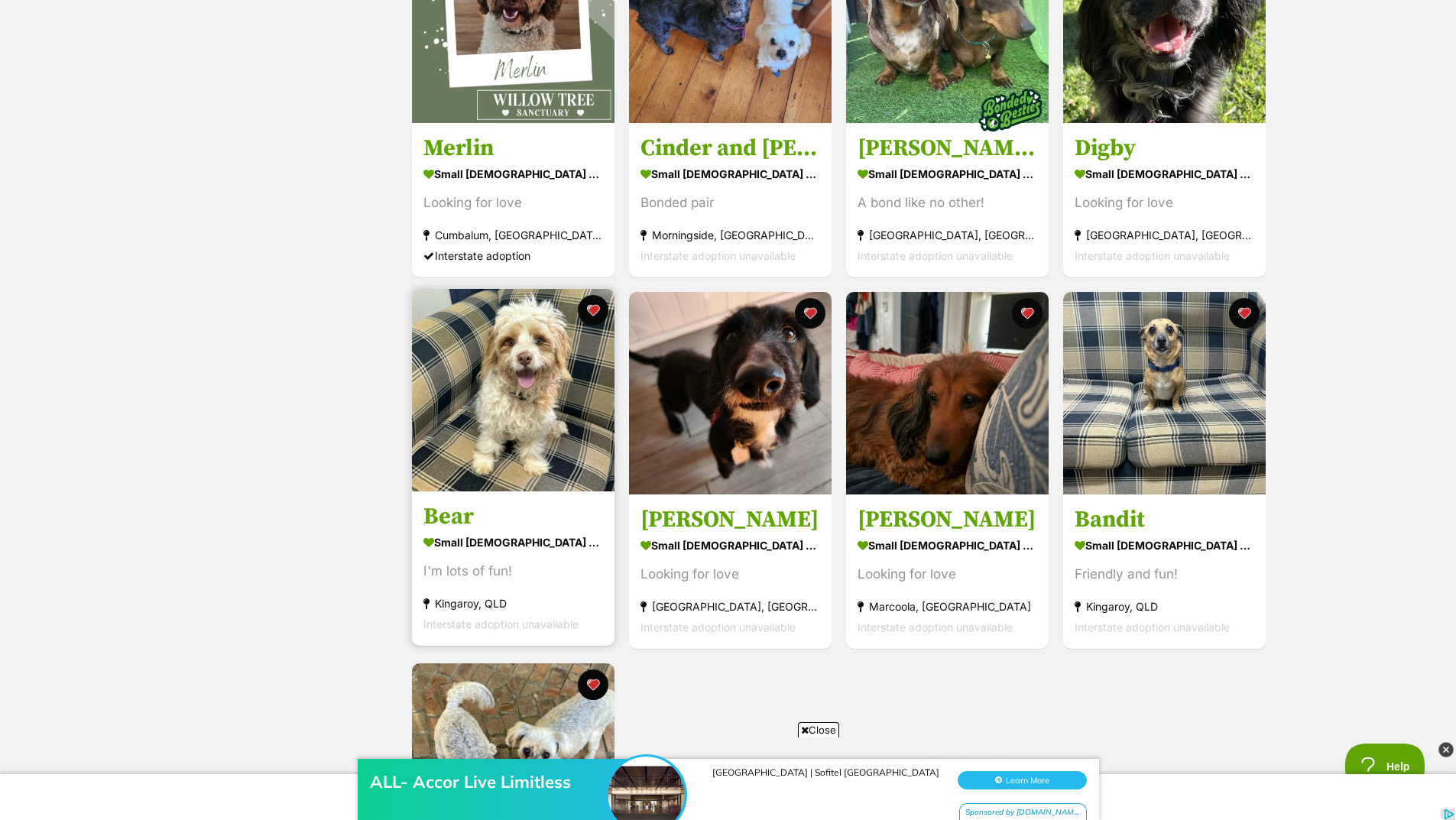
click at [478, 437] on img at bounding box center [512, 390] width 202 height 202
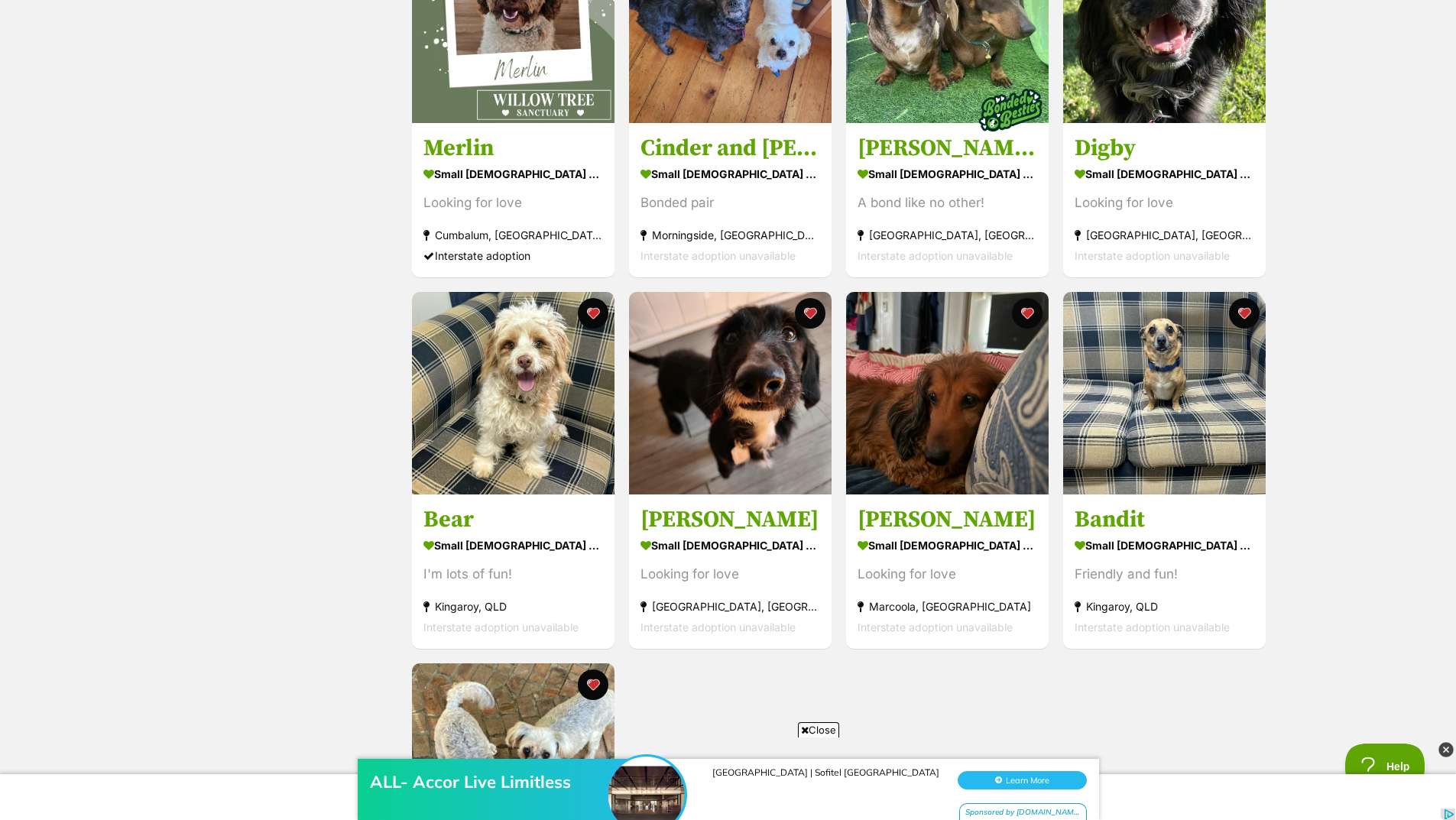
click at [211, 384] on div "Status All Remove filter Available" at bounding box center [292, 284] width 206 height 1476
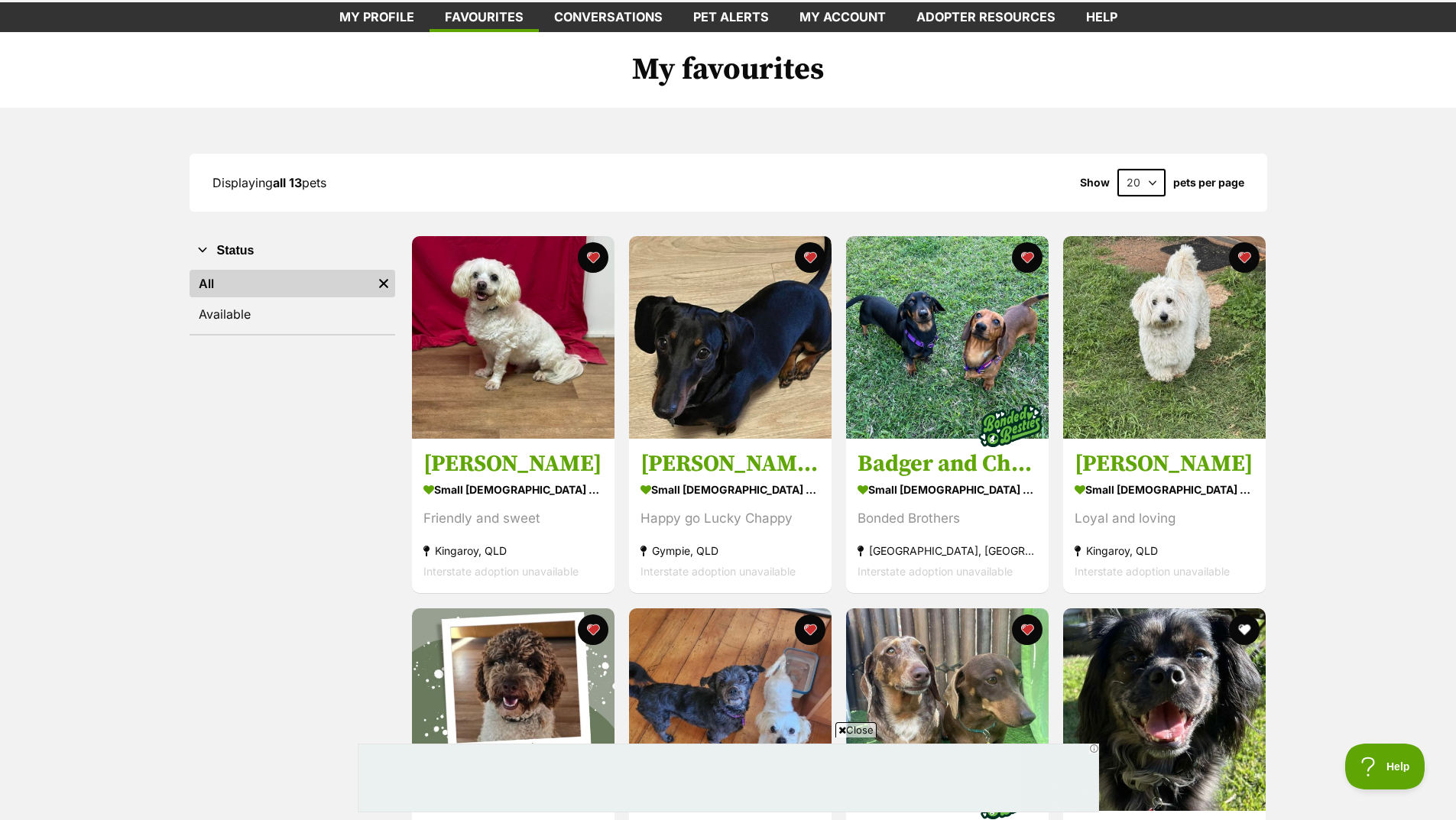
scroll to position [0, 0]
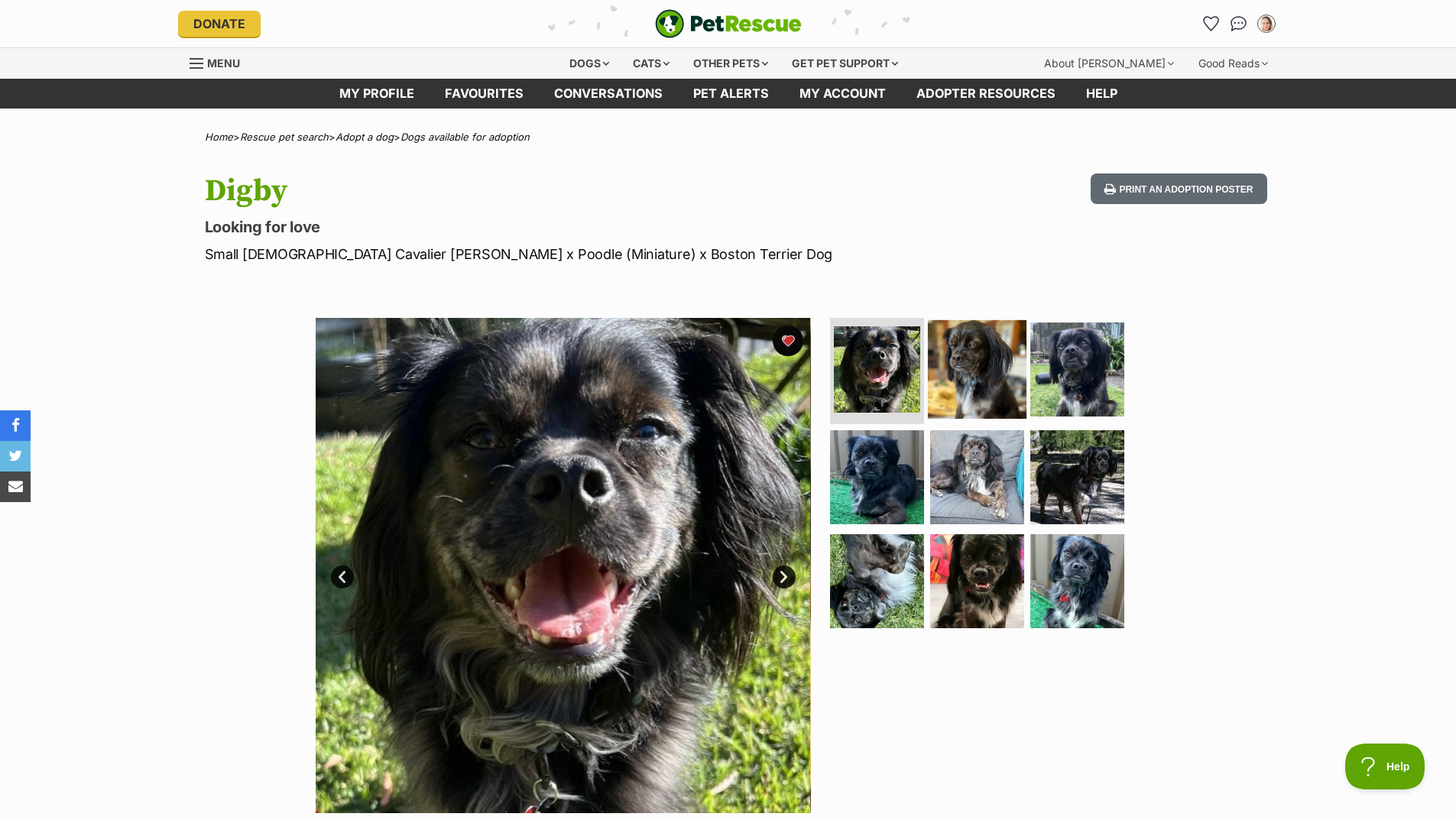
click at [982, 375] on img at bounding box center [977, 368] width 99 height 99
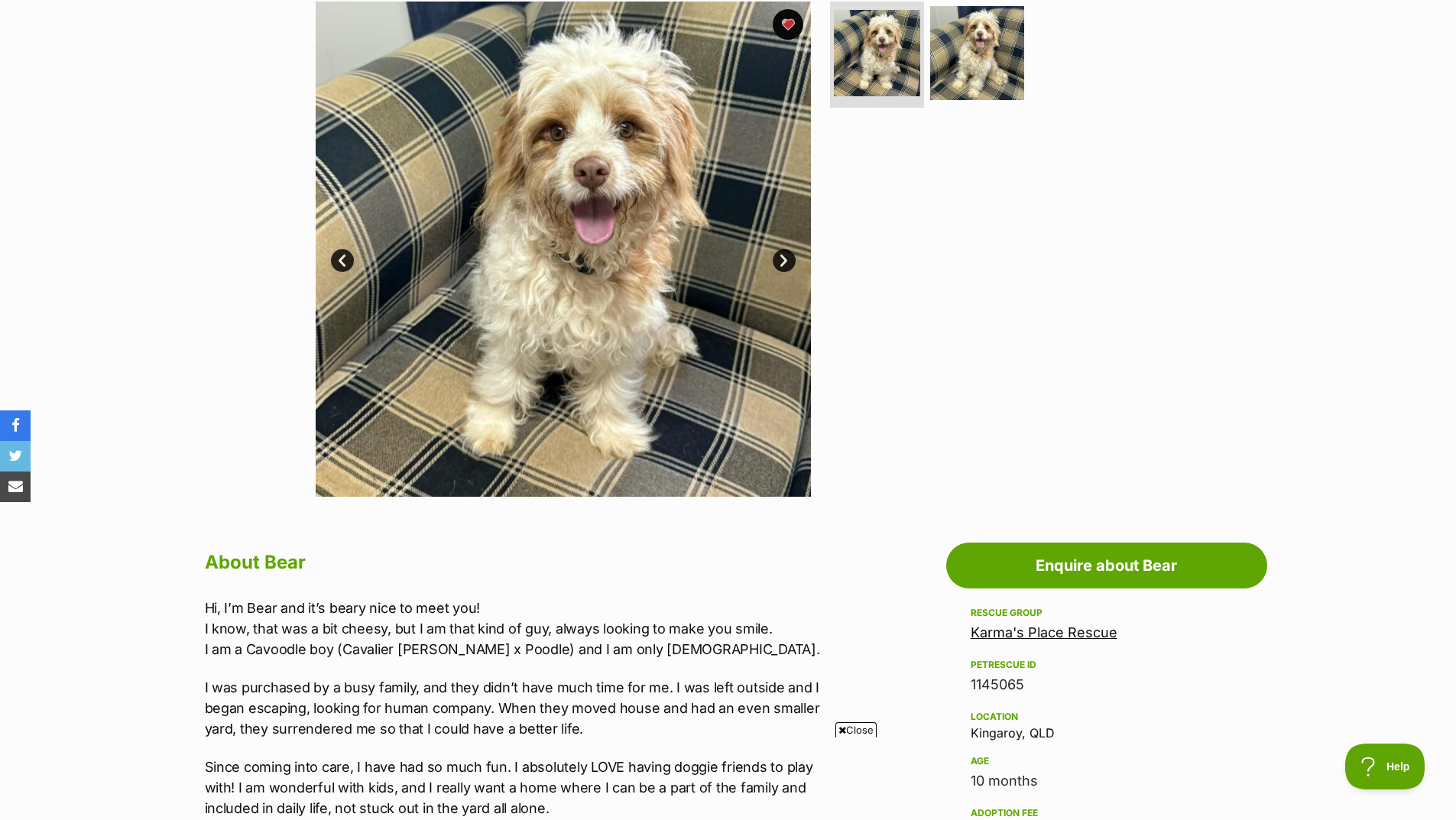
scroll to position [229, 0]
